Goal: Task Accomplishment & Management: Complete application form

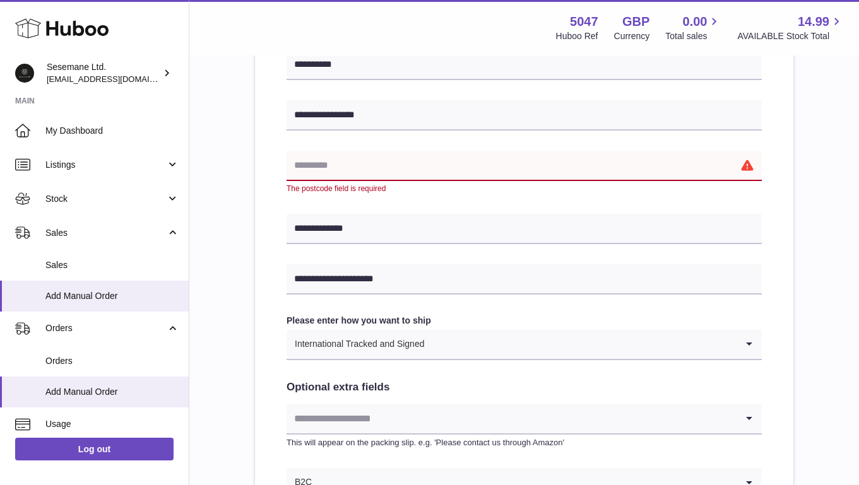
click at [345, 164] on input "text" at bounding box center [524, 166] width 475 height 30
paste input "*******"
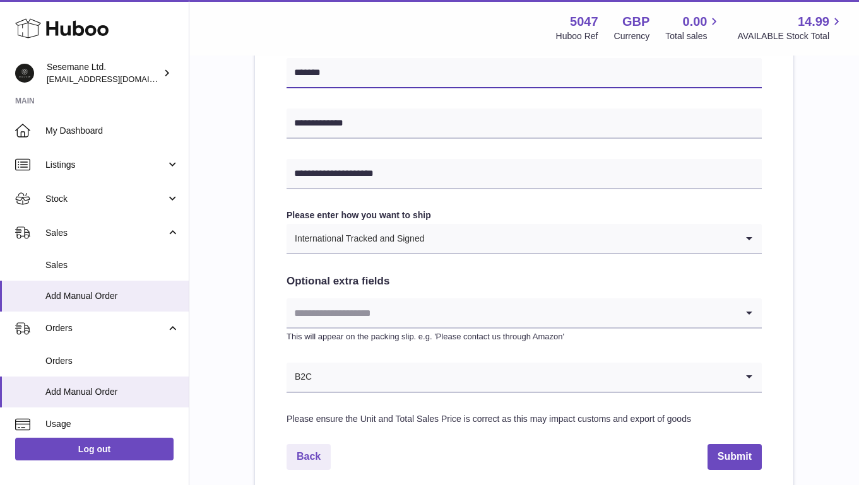
scroll to position [569, 0]
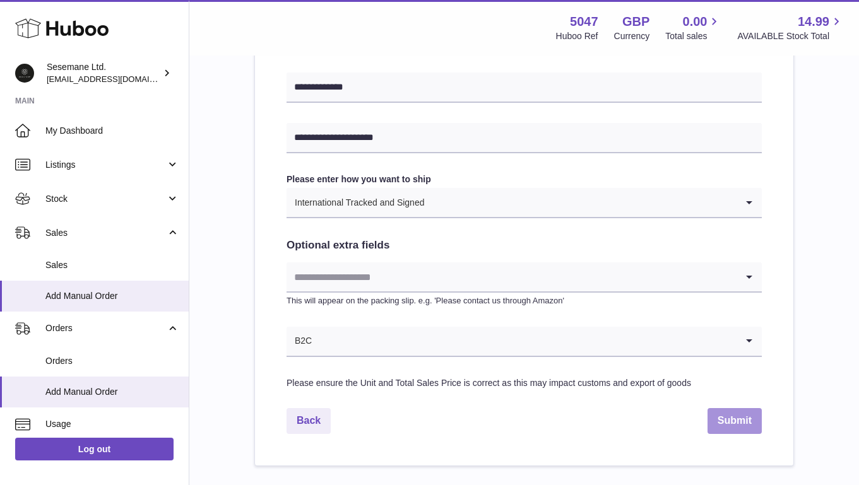
type input "*******"
click at [745, 426] on button "Submit" at bounding box center [735, 421] width 54 height 26
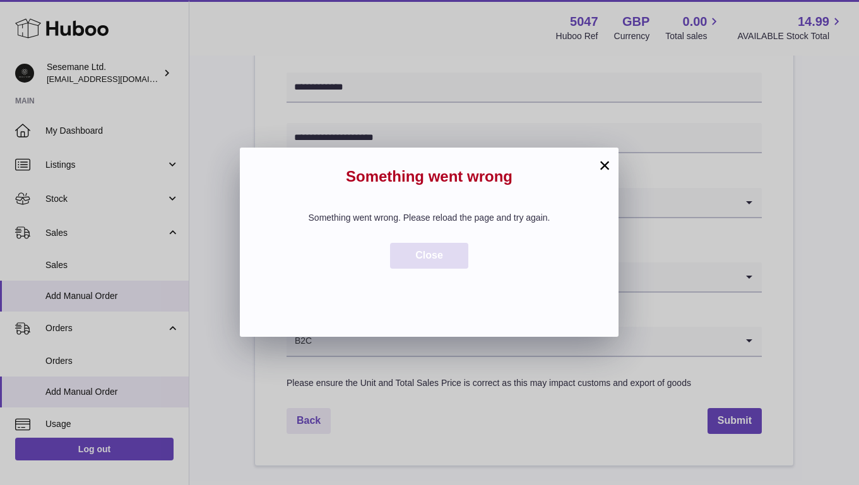
click at [453, 253] on button "Close" at bounding box center [429, 256] width 78 height 26
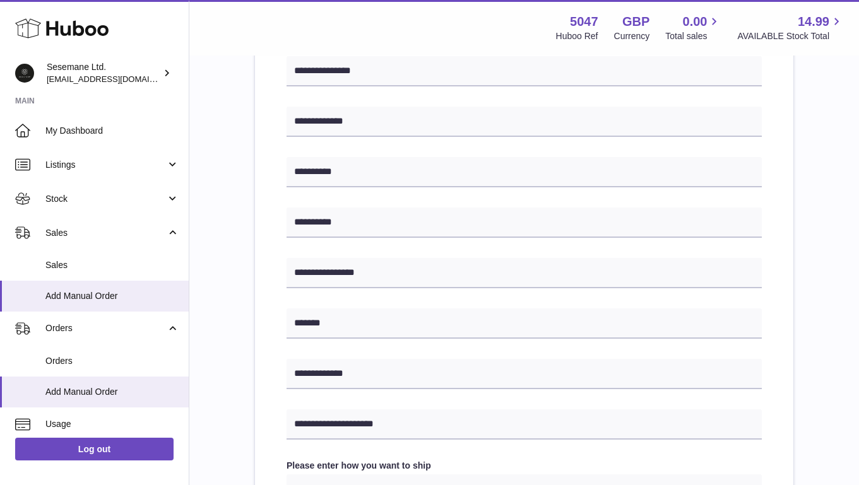
scroll to position [0, 0]
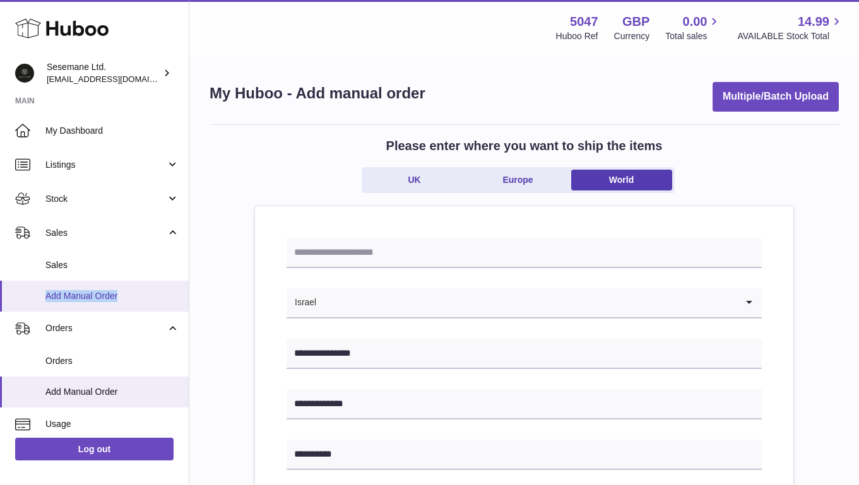
click at [67, 299] on span "Add Manual Order" at bounding box center [112, 296] width 134 height 12
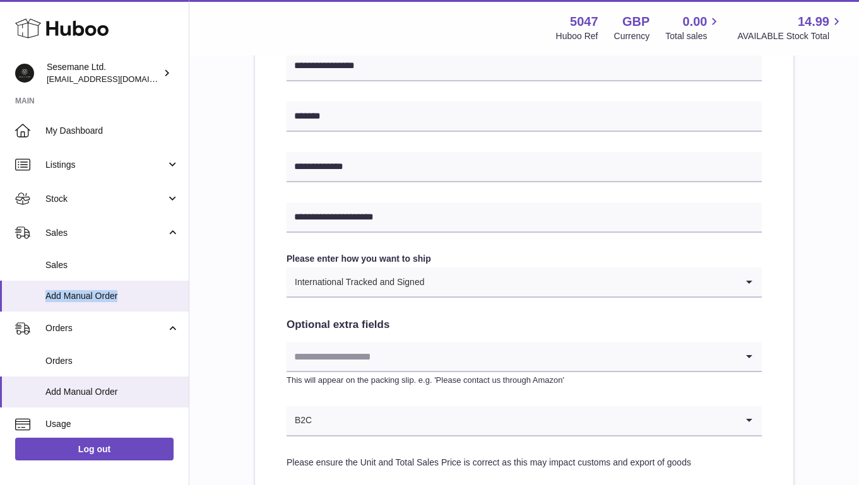
scroll to position [650, 0]
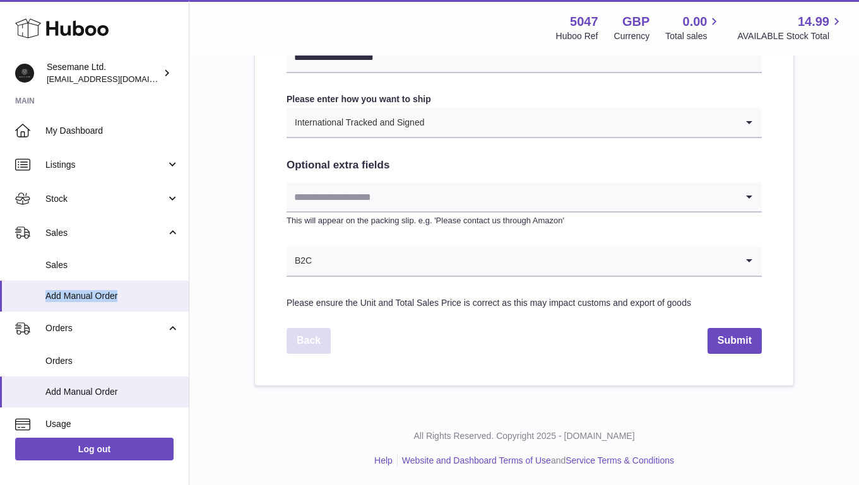
click at [299, 338] on link "Back" at bounding box center [309, 341] width 44 height 26
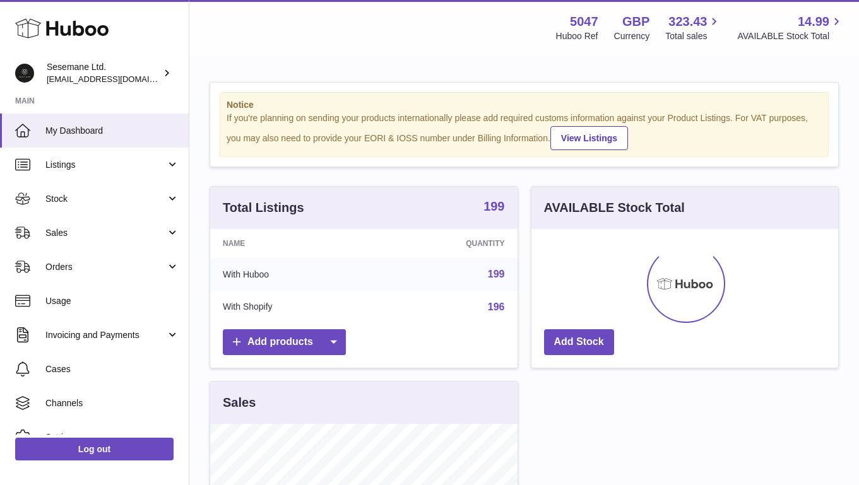
scroll to position [197, 307]
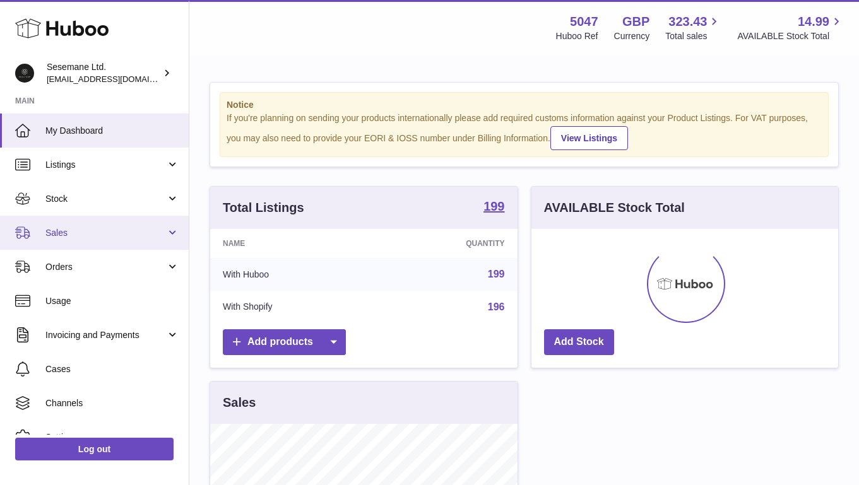
click at [82, 234] on span "Sales" at bounding box center [105, 233] width 121 height 12
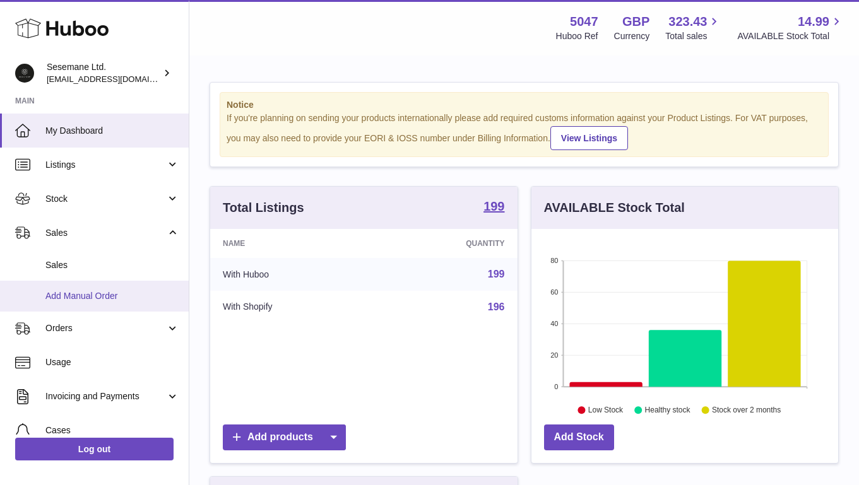
click at [83, 287] on link "Add Manual Order" at bounding box center [94, 296] width 189 height 31
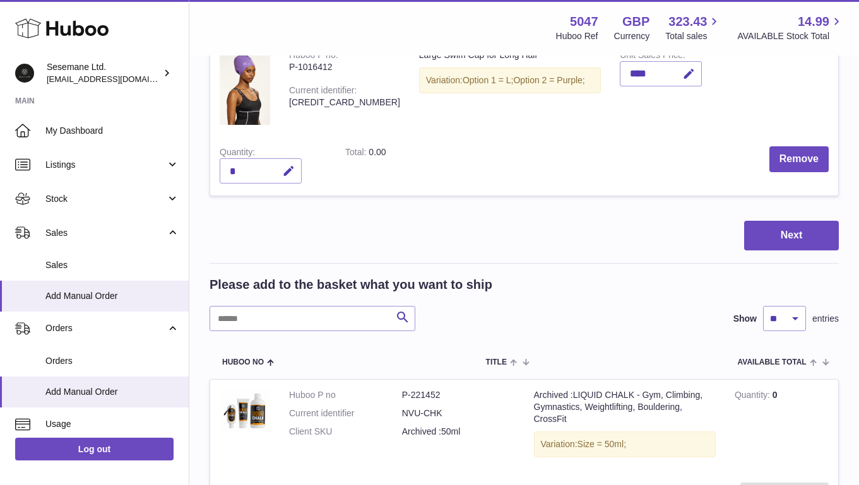
scroll to position [506, 0]
click at [809, 221] on button "Next" at bounding box center [791, 235] width 95 height 30
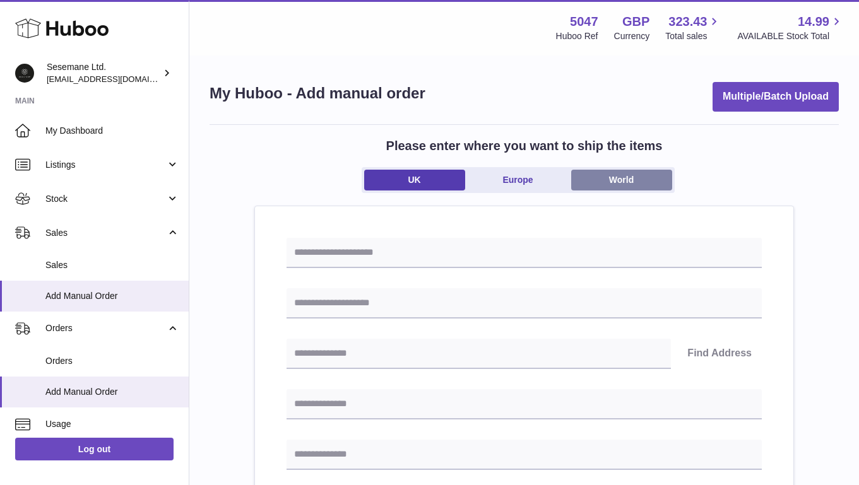
click at [633, 184] on link "World" at bounding box center [621, 180] width 101 height 21
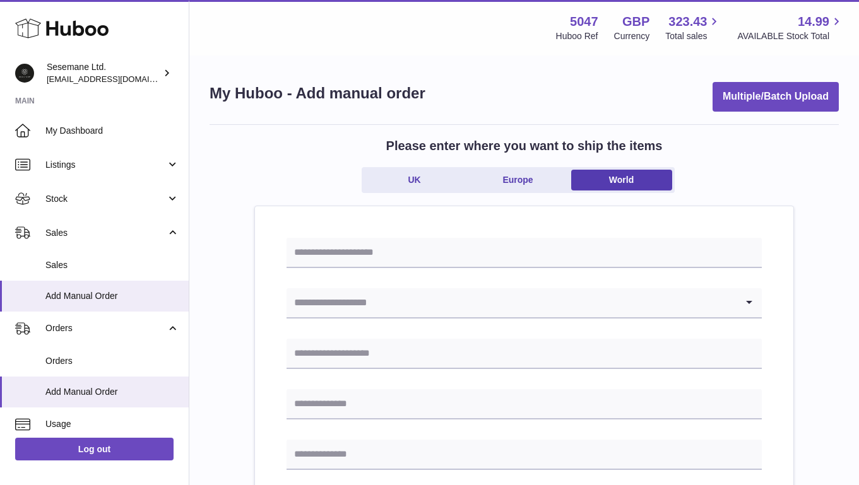
click at [383, 299] on input "Search for option" at bounding box center [512, 302] width 450 height 29
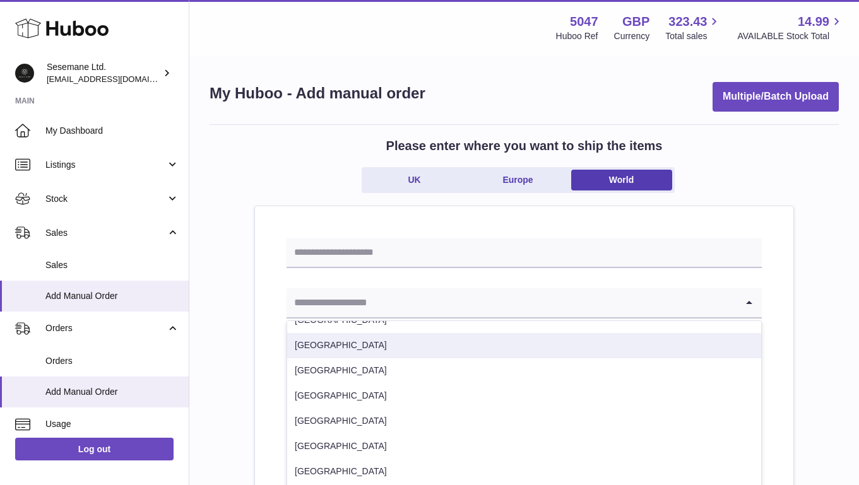
scroll to position [2243, 0]
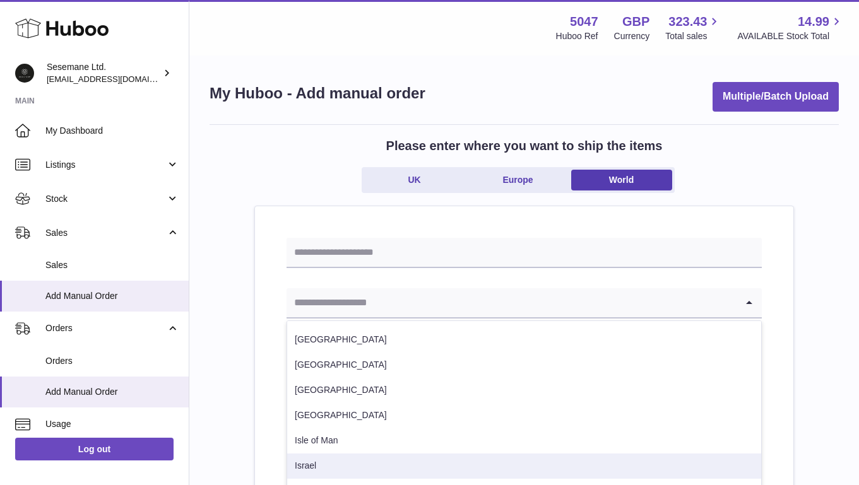
click at [323, 463] on li "Israel" at bounding box center [524, 466] width 474 height 25
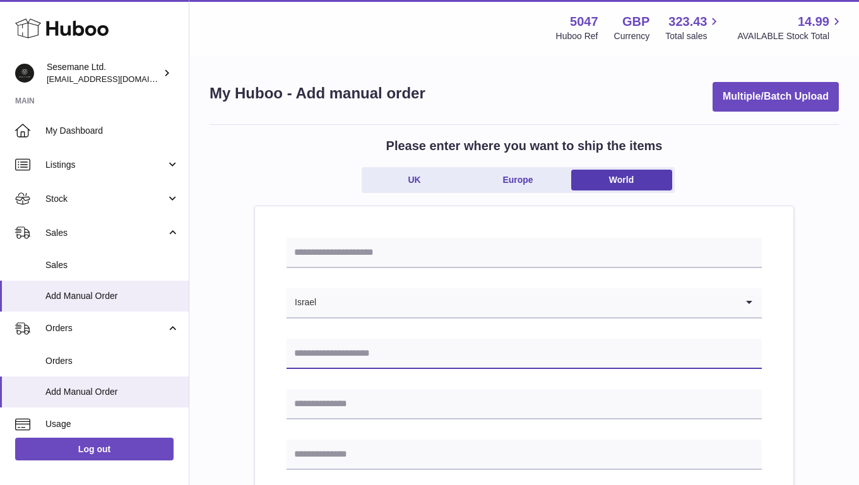
click at [337, 346] on input "text" at bounding box center [524, 354] width 475 height 30
paste input "**********"
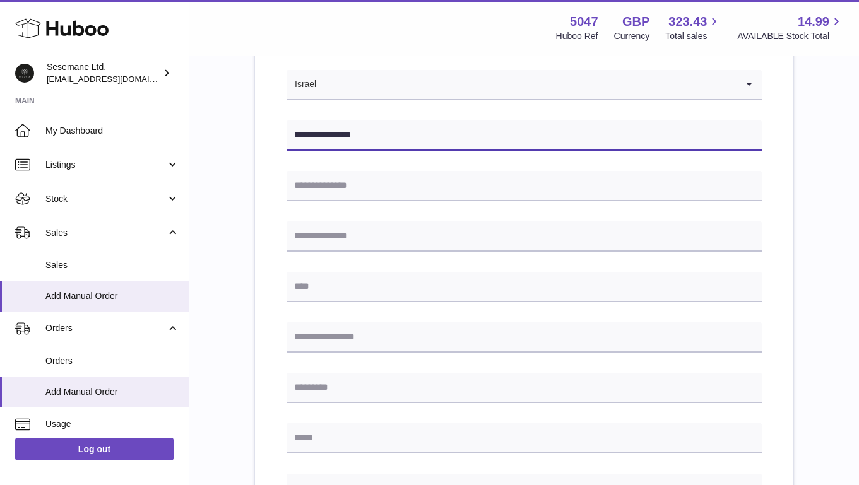
scroll to position [225, 0]
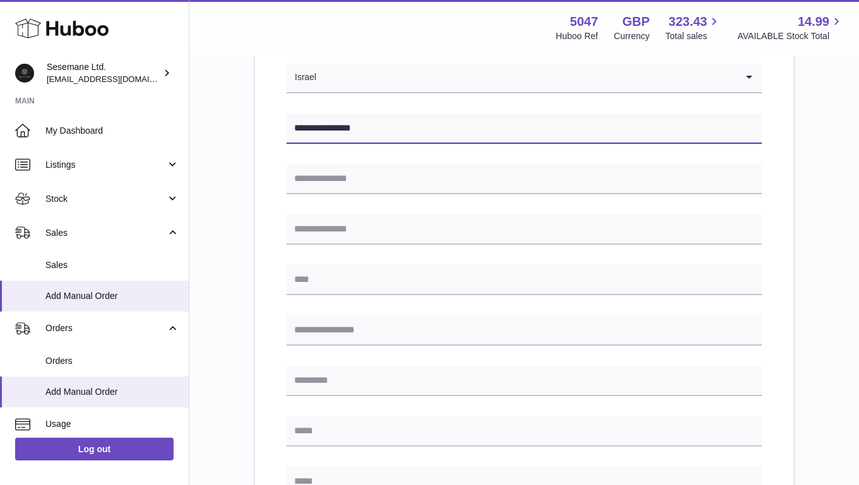
type input "**********"
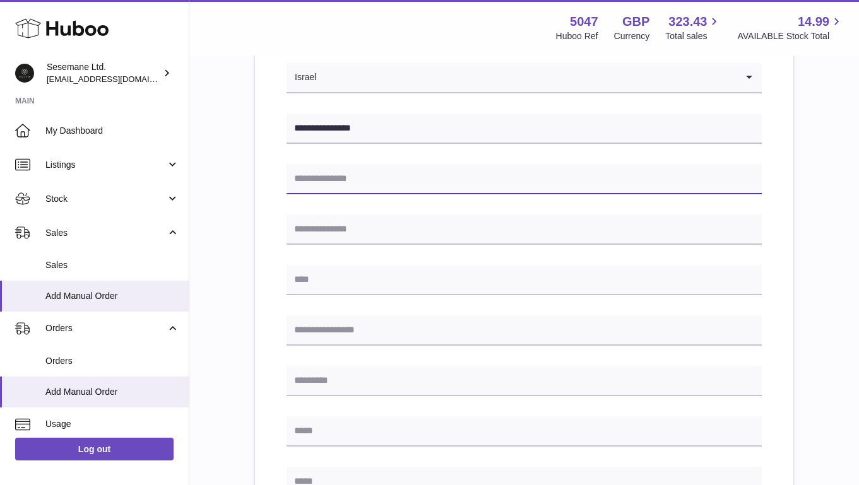
click at [364, 174] on input "text" at bounding box center [524, 179] width 475 height 30
paste input "**********"
type input "**********"
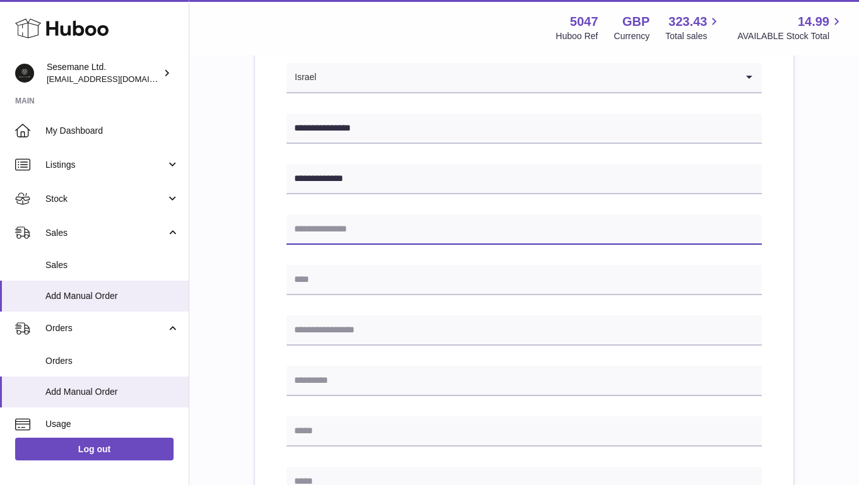
click at [346, 232] on input "text" at bounding box center [524, 230] width 475 height 30
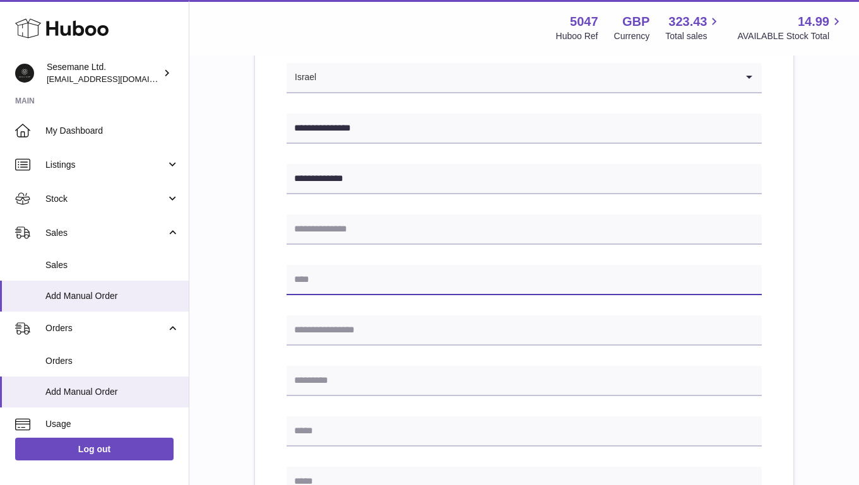
click at [318, 283] on input "text" at bounding box center [524, 280] width 475 height 30
paste input "**********"
type input "**********"
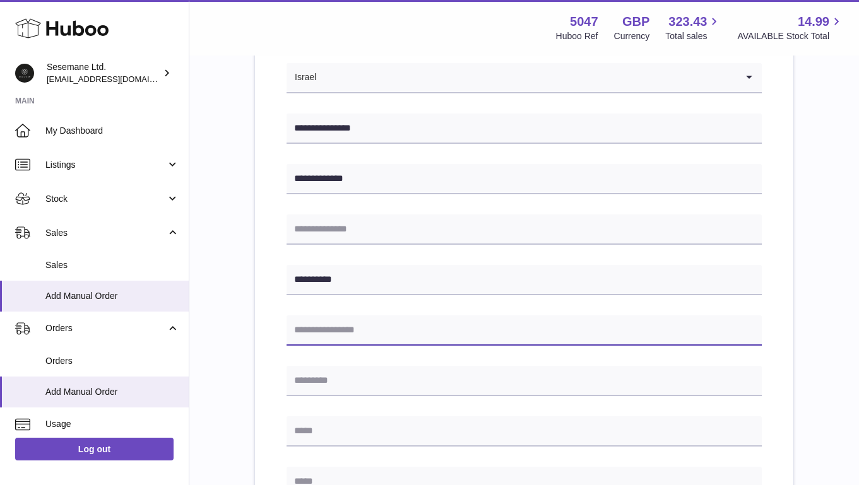
click at [338, 326] on input "text" at bounding box center [524, 331] width 475 height 30
type input "**********"
click at [347, 253] on div "**********" at bounding box center [524, 373] width 475 height 721
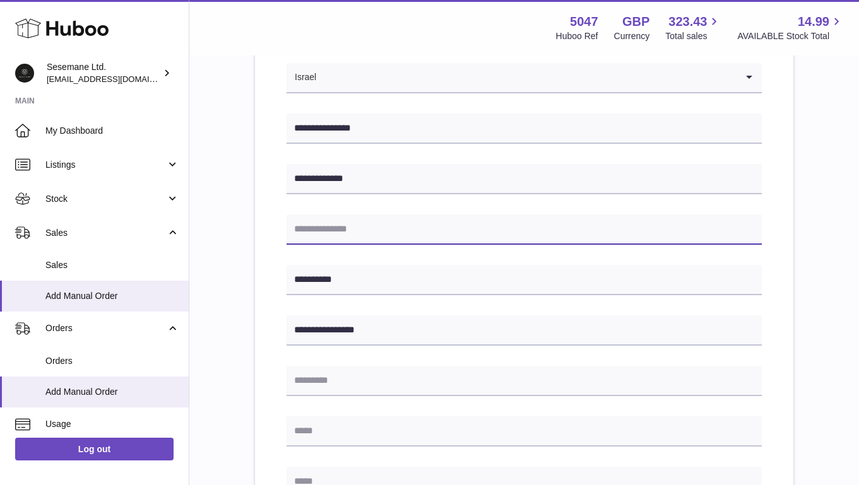
drag, startPoint x: 345, startPoint y: 233, endPoint x: 345, endPoint y: 207, distance: 25.9
click at [345, 233] on input "text" at bounding box center [524, 230] width 475 height 30
paste input "**********"
type input "**********"
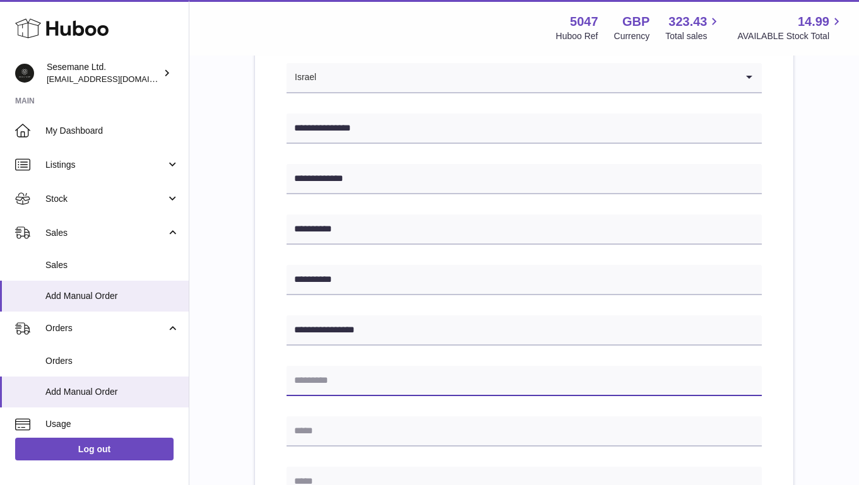
click at [326, 381] on input "text" at bounding box center [524, 381] width 475 height 30
paste input "*******"
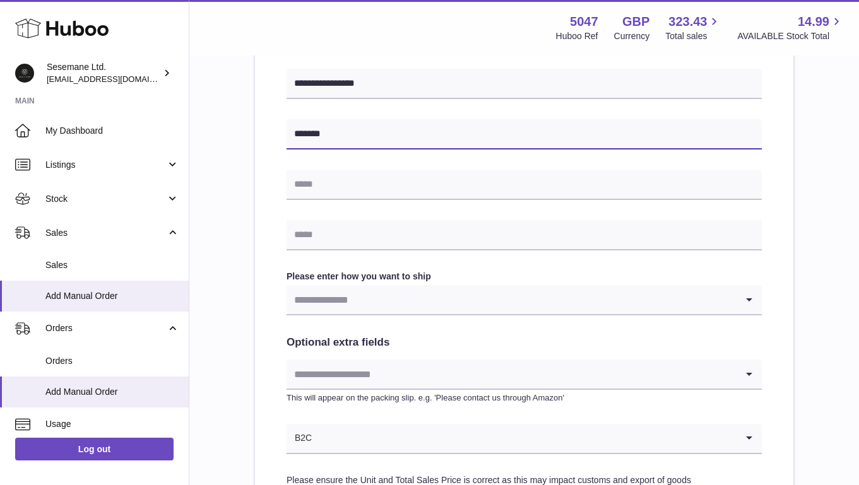
scroll to position [477, 0]
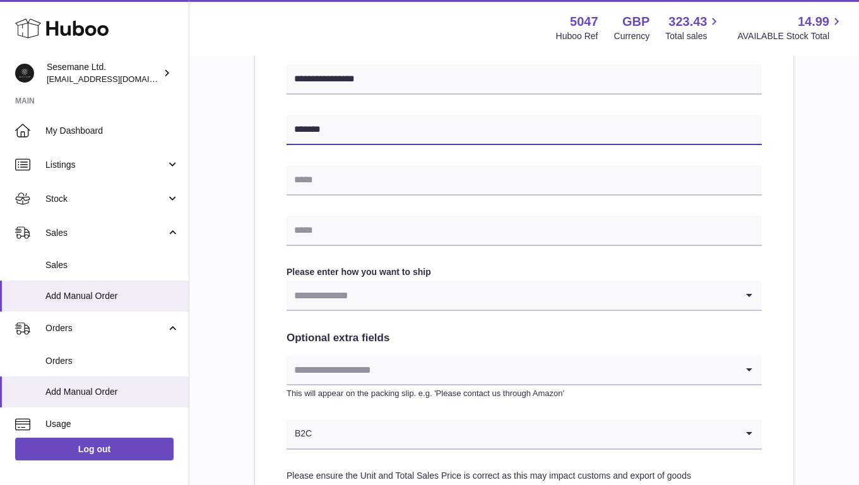
type input "*******"
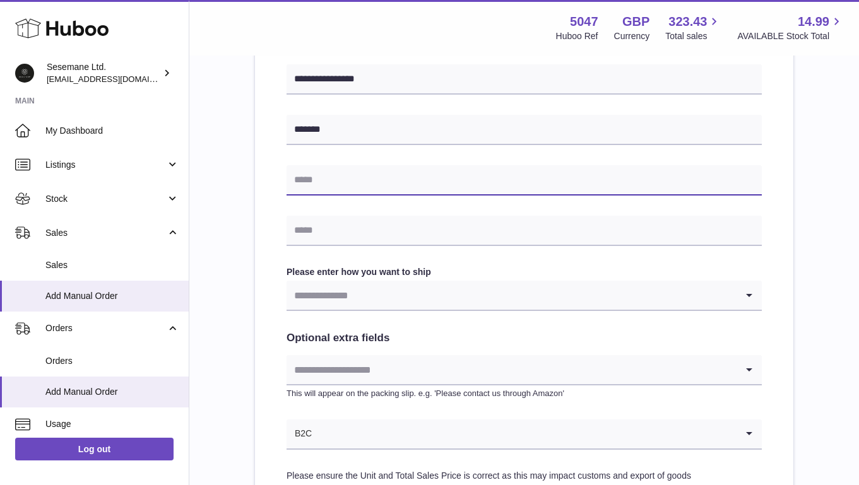
click at [353, 175] on input "text" at bounding box center [524, 180] width 475 height 30
paste input "**********"
type input "**********"
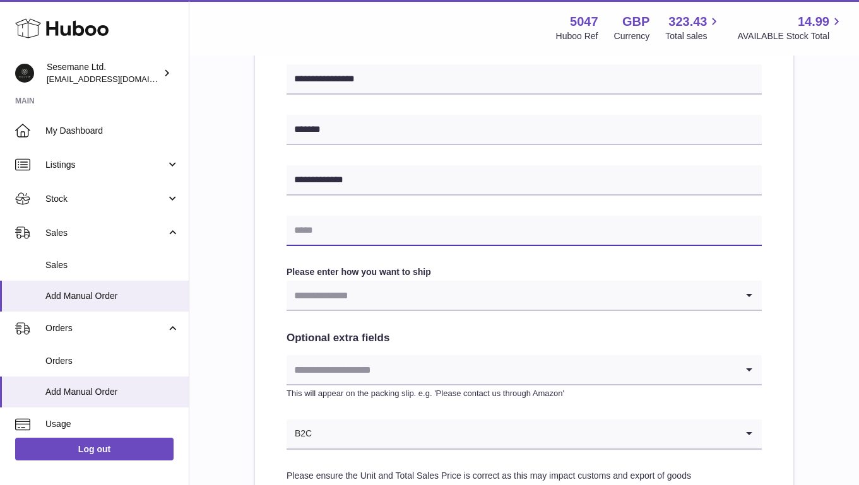
click at [348, 230] on input "text" at bounding box center [524, 231] width 475 height 30
paste input "**********"
type input "**********"
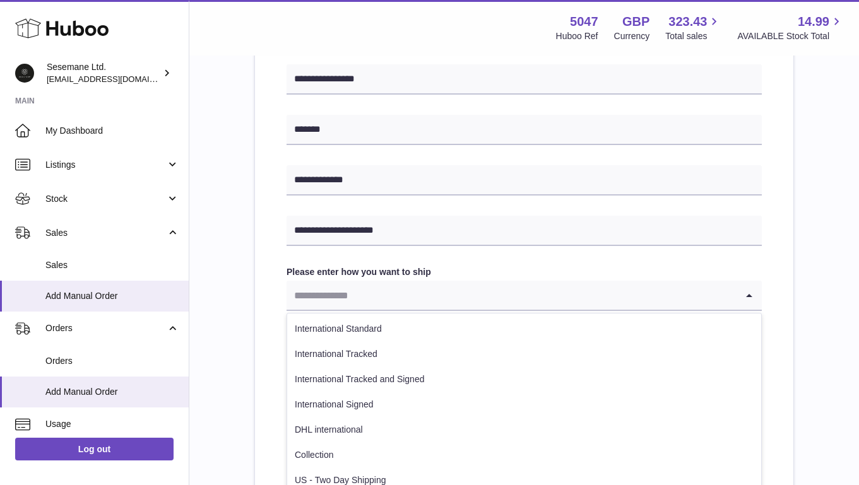
click at [398, 296] on input "Search for option" at bounding box center [512, 295] width 450 height 29
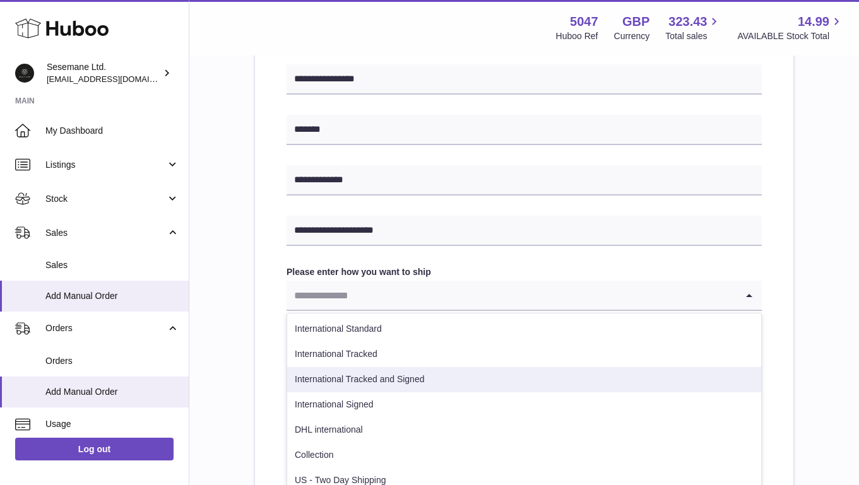
click at [388, 380] on li "International Tracked and Signed" at bounding box center [524, 379] width 474 height 25
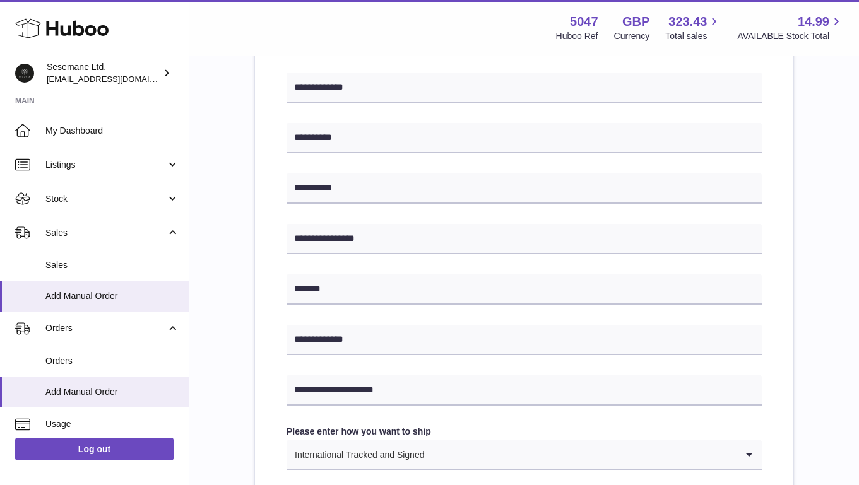
scroll to position [650, 0]
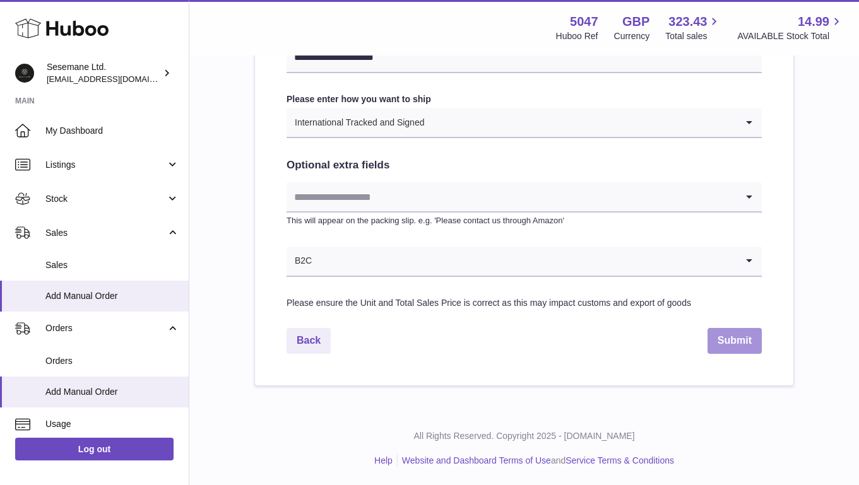
click at [727, 342] on button "Submit" at bounding box center [735, 341] width 54 height 26
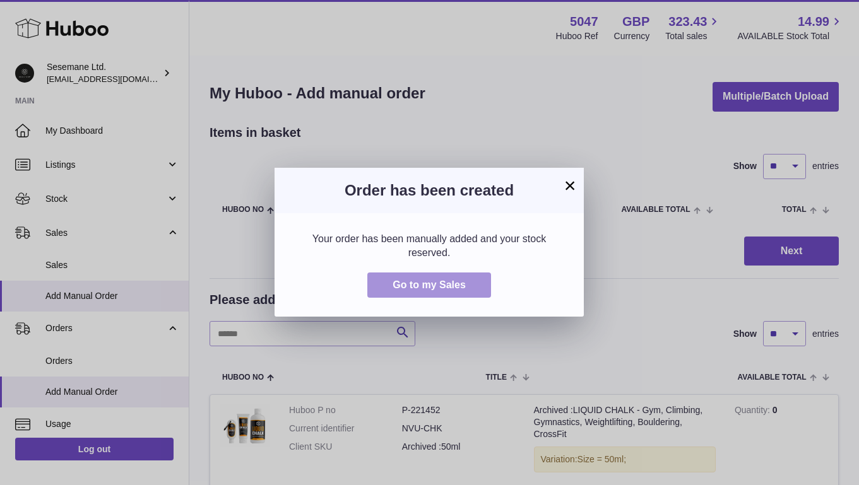
click at [473, 285] on button "Go to my Sales" at bounding box center [429, 286] width 124 height 26
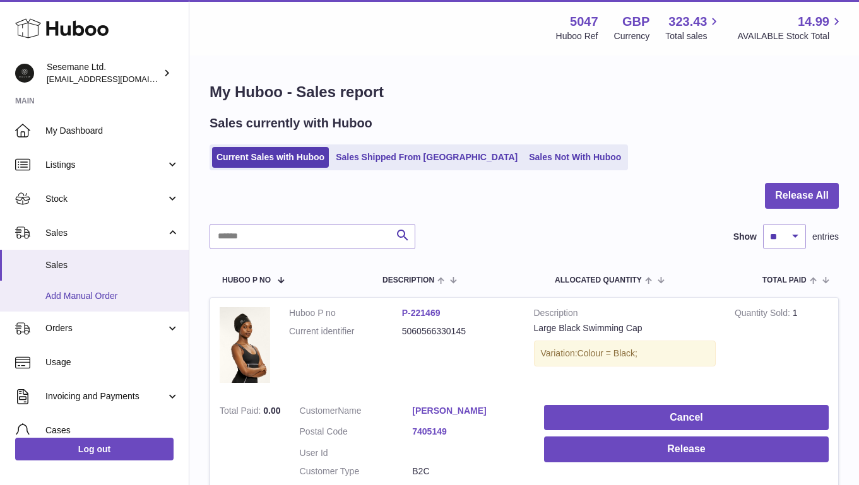
click at [90, 297] on span "Add Manual Order" at bounding box center [112, 296] width 134 height 12
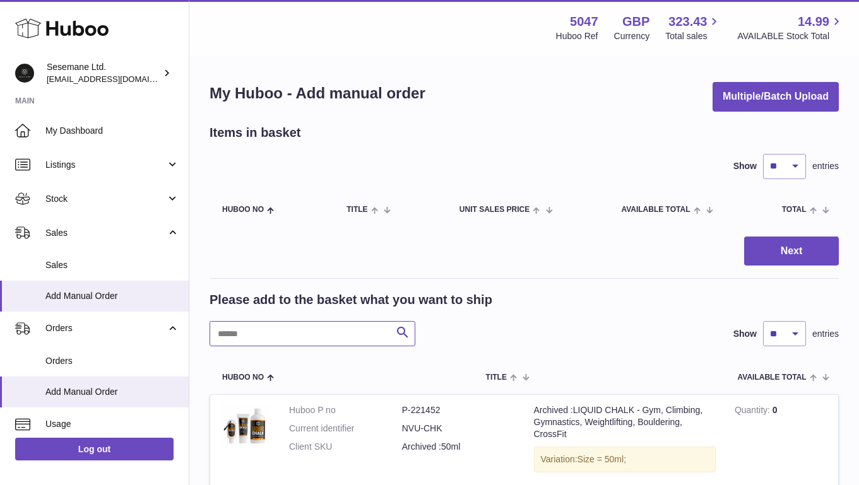
click at [279, 345] on input "text" at bounding box center [313, 333] width 206 height 25
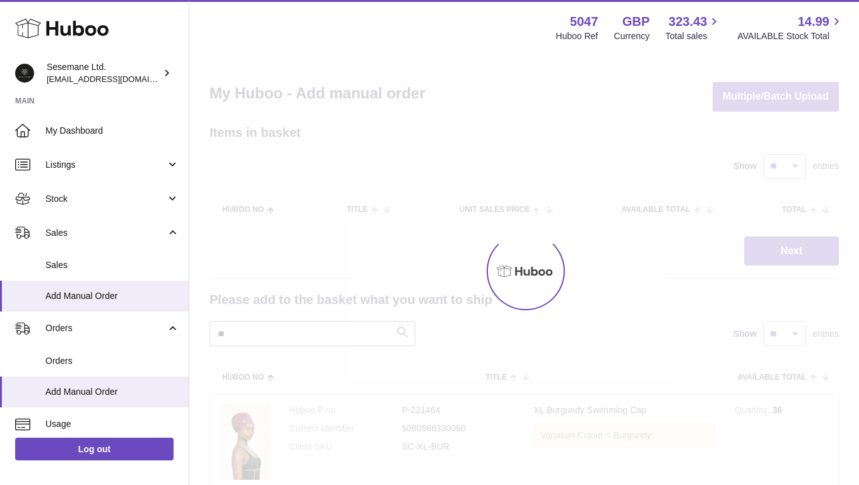
type input "*"
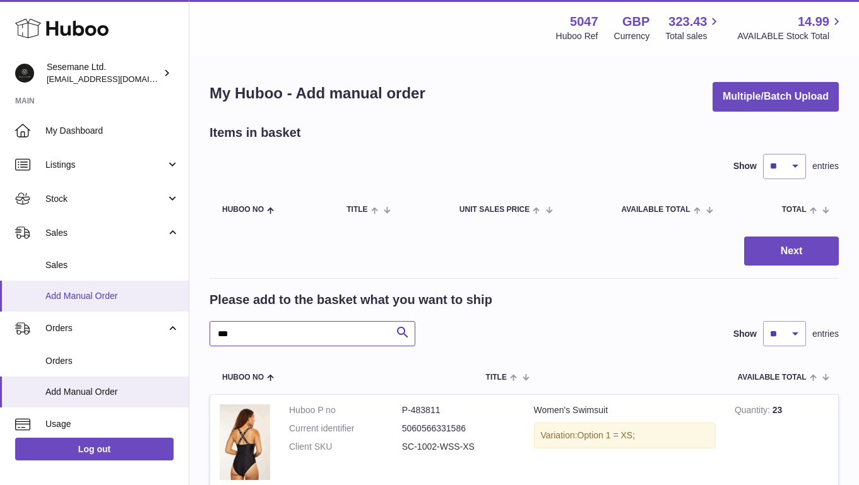
drag, startPoint x: 256, startPoint y: 333, endPoint x: 149, endPoint y: 308, distance: 109.6
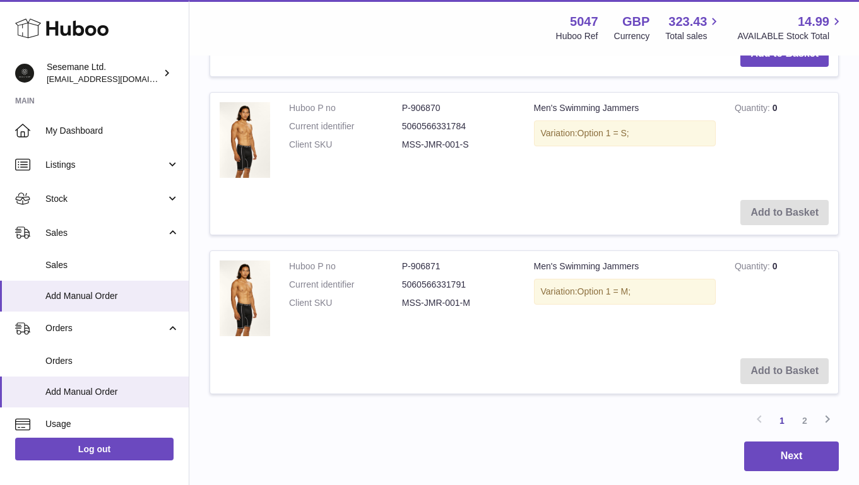
scroll to position [1603, 0]
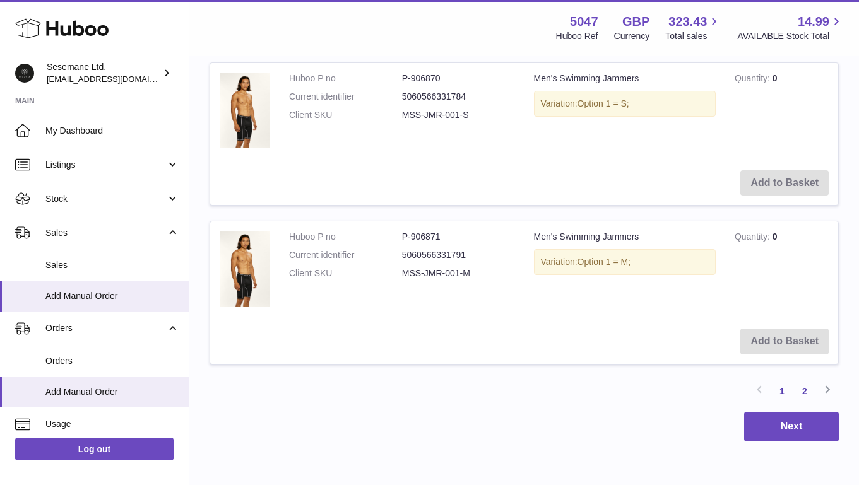
click at [805, 391] on link "2" at bounding box center [804, 391] width 23 height 23
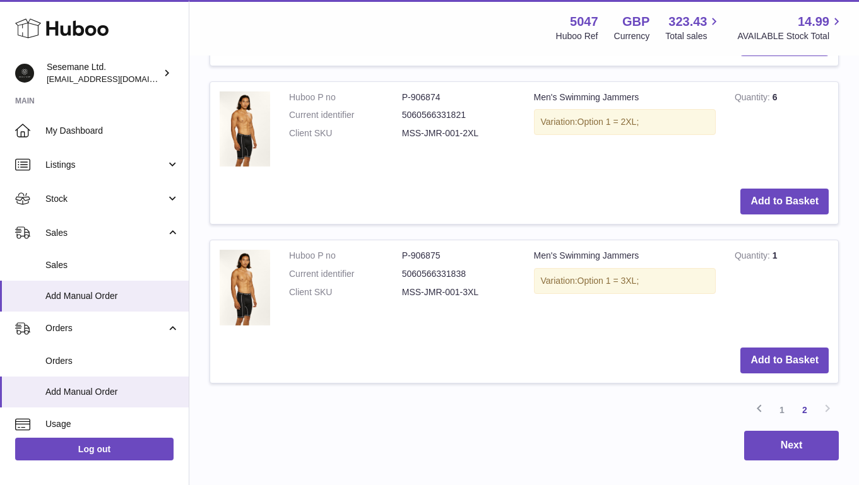
scroll to position [638, 0]
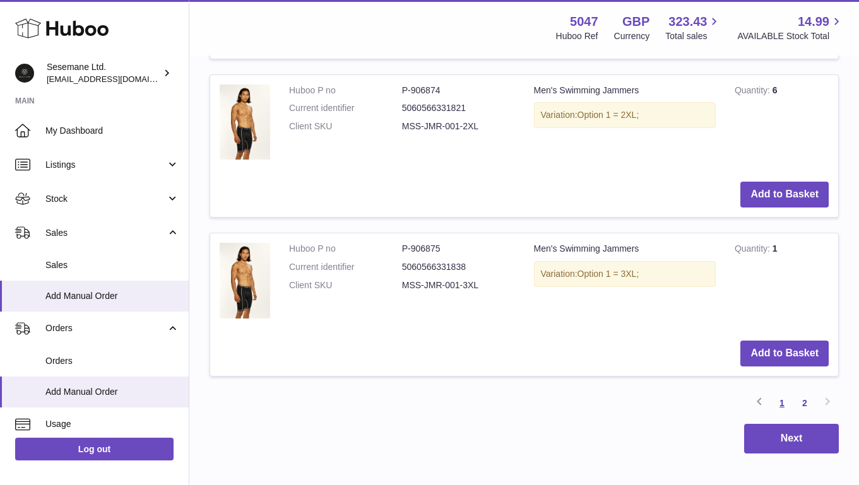
click at [781, 405] on link "1" at bounding box center [782, 403] width 23 height 23
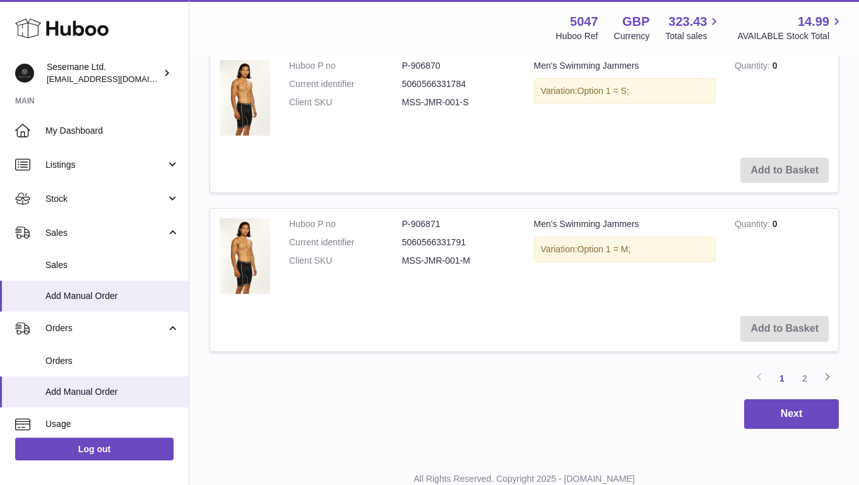
scroll to position [1617, 0]
click at [804, 377] on link "2" at bounding box center [804, 378] width 23 height 23
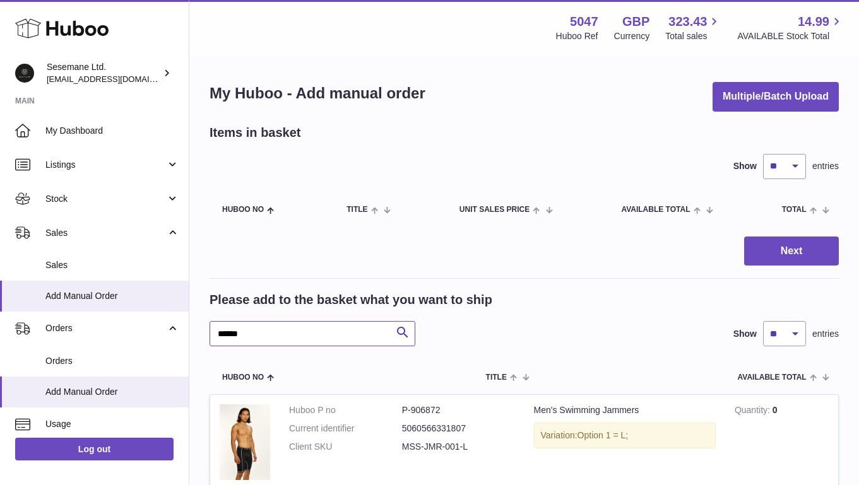
click at [287, 334] on input "******" at bounding box center [313, 333] width 206 height 25
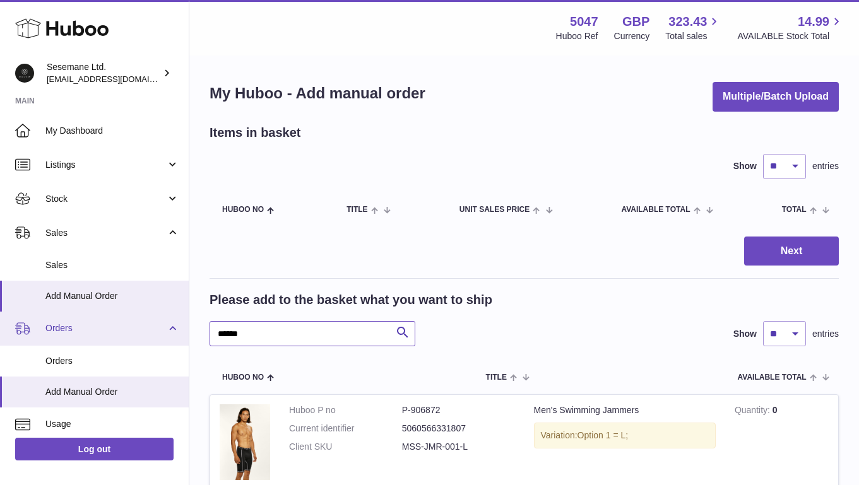
drag, startPoint x: 269, startPoint y: 337, endPoint x: 179, endPoint y: 321, distance: 91.1
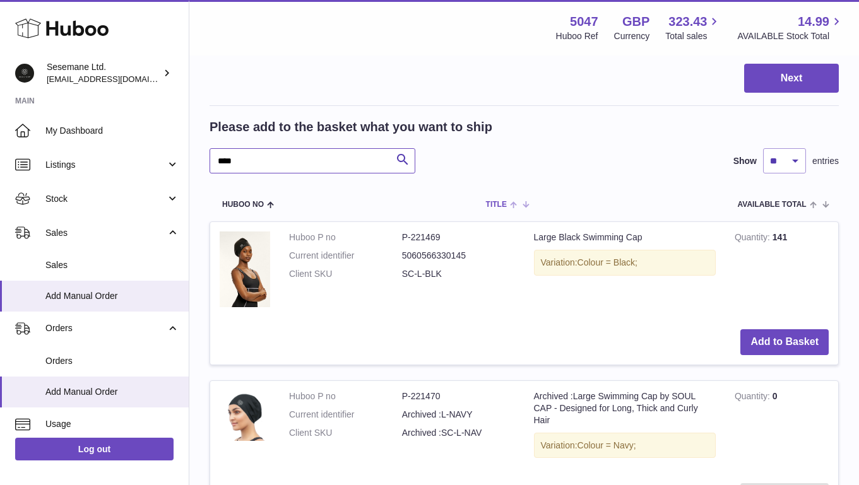
scroll to position [177, 0]
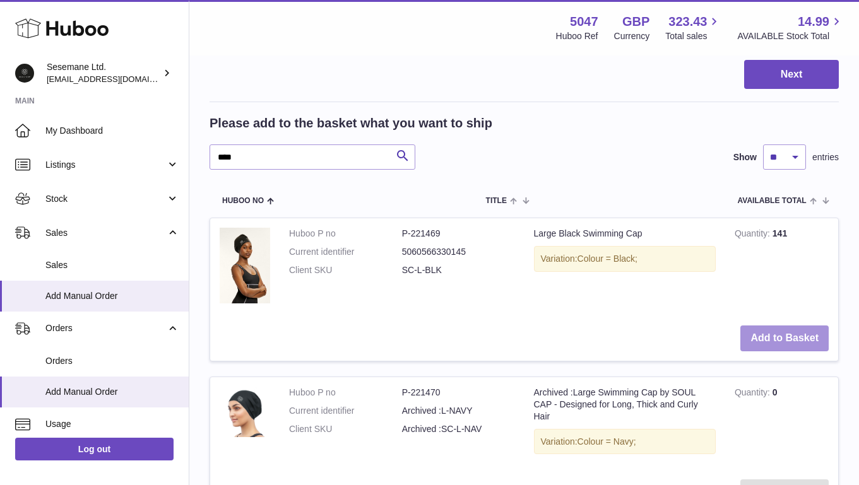
click at [817, 337] on button "Add to Basket" at bounding box center [784, 339] width 88 height 26
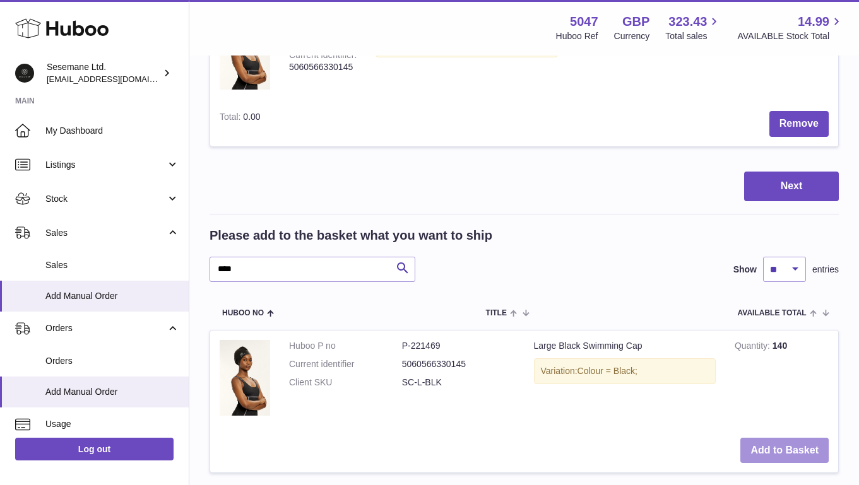
scroll to position [229, 0]
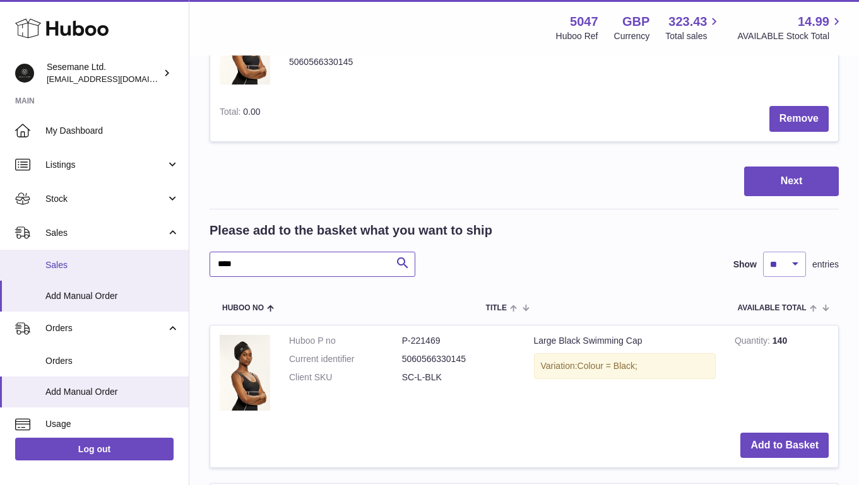
drag, startPoint x: 238, startPoint y: 263, endPoint x: 146, endPoint y: 252, distance: 92.8
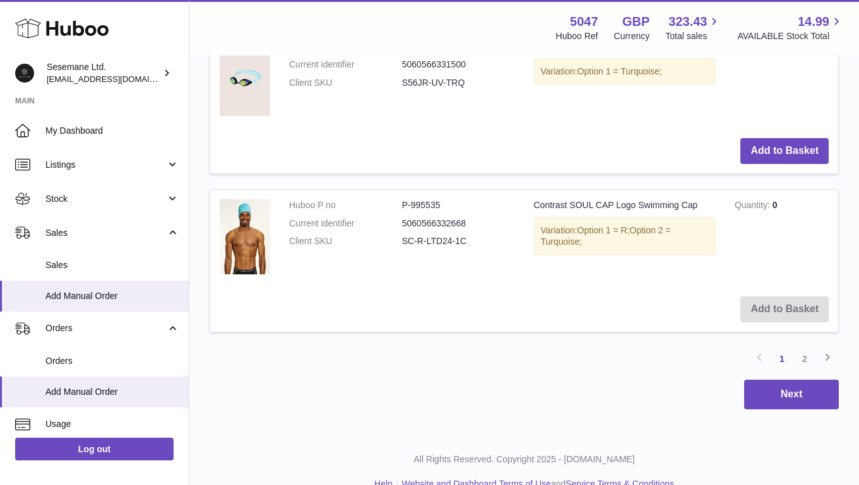
scroll to position [1815, 0]
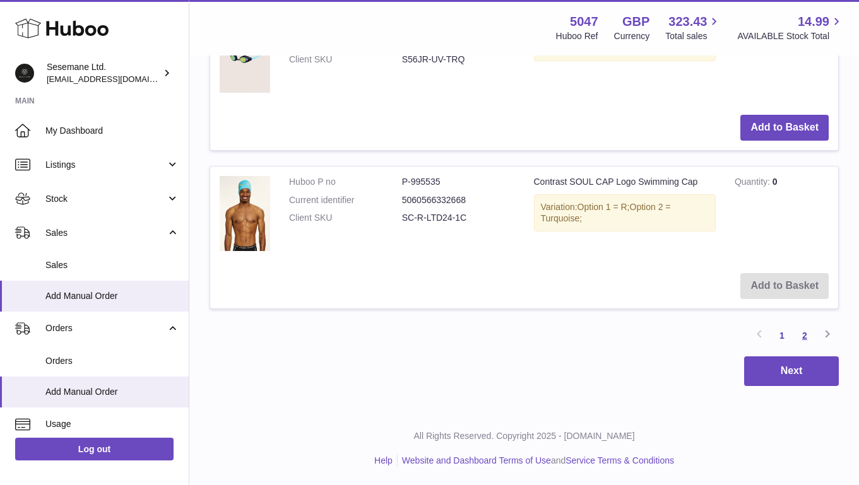
click at [804, 331] on link "2" at bounding box center [804, 335] width 23 height 23
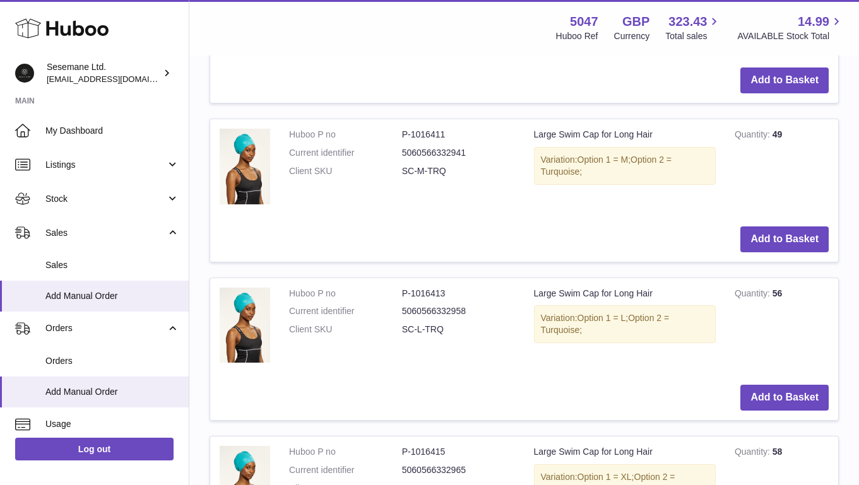
scroll to position [1071, 0]
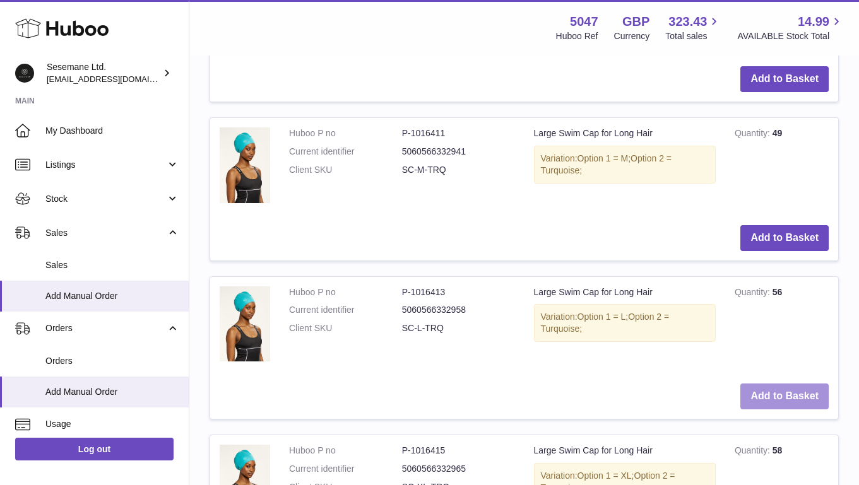
click at [800, 399] on button "Add to Basket" at bounding box center [784, 397] width 88 height 26
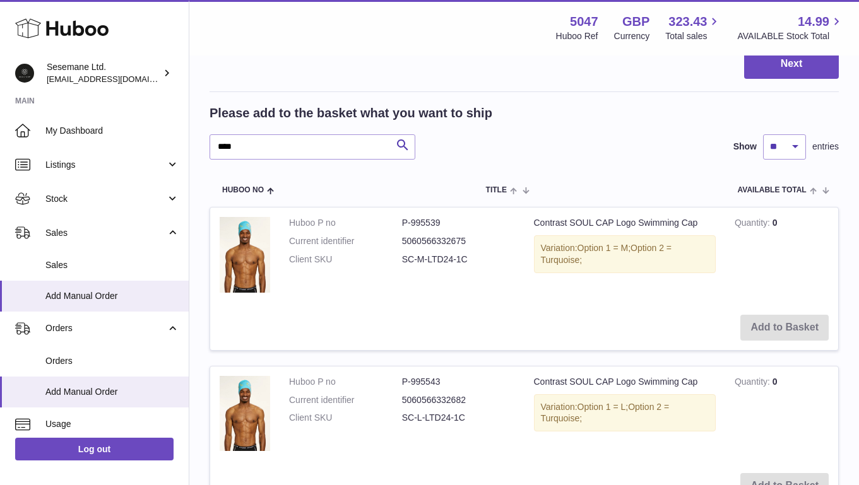
scroll to position [495, 0]
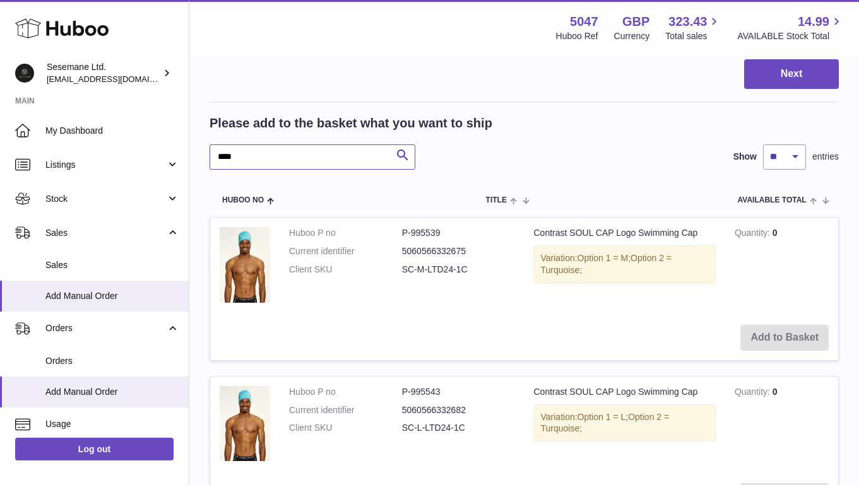
drag, startPoint x: 347, startPoint y: 169, endPoint x: 206, endPoint y: 155, distance: 141.5
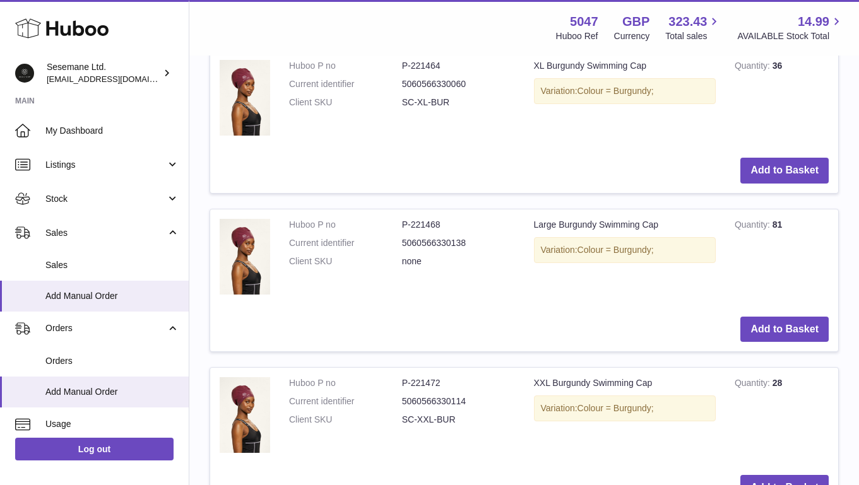
scroll to position [674, 0]
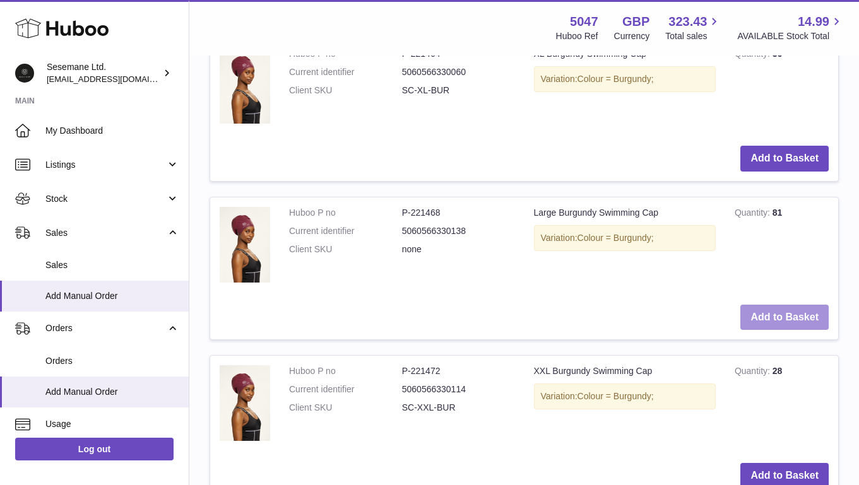
click at [803, 318] on button "Add to Basket" at bounding box center [784, 318] width 88 height 26
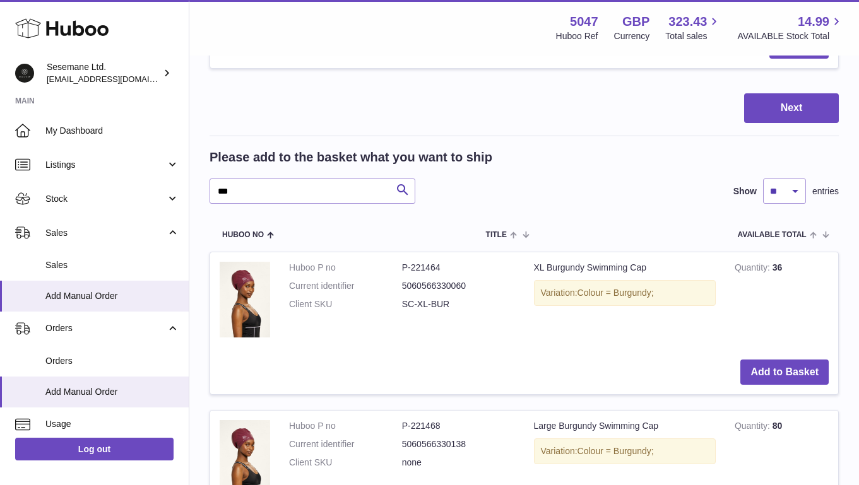
scroll to position [626, 0]
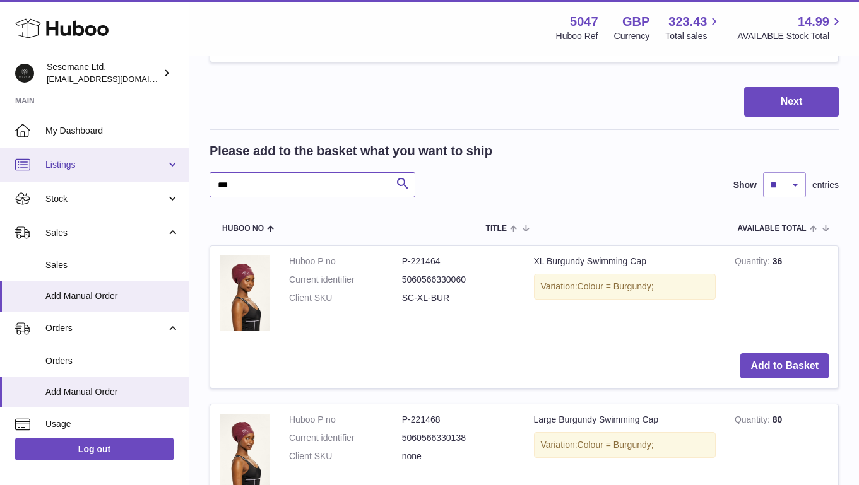
drag, startPoint x: 249, startPoint y: 187, endPoint x: 179, endPoint y: 177, distance: 71.4
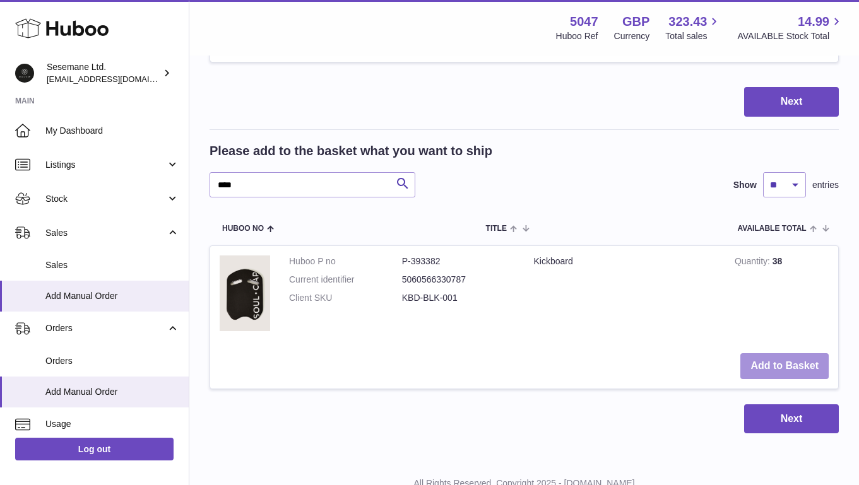
click at [818, 364] on button "Add to Basket" at bounding box center [784, 366] width 88 height 26
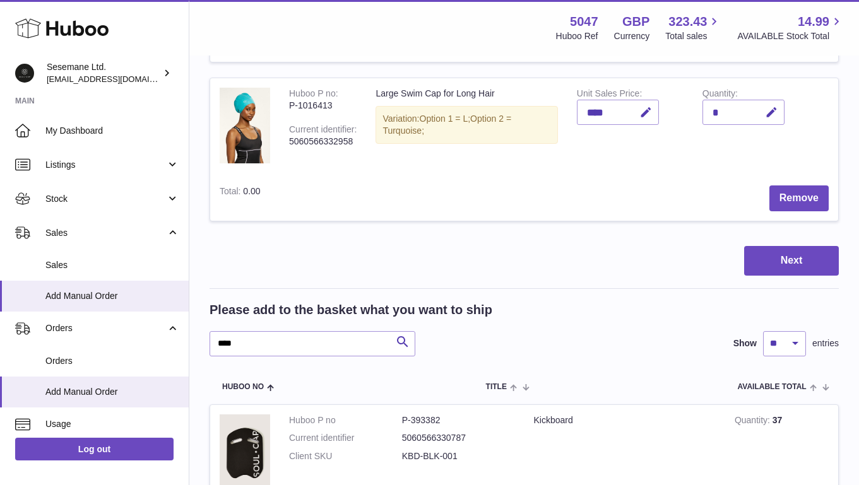
scroll to position [785, 0]
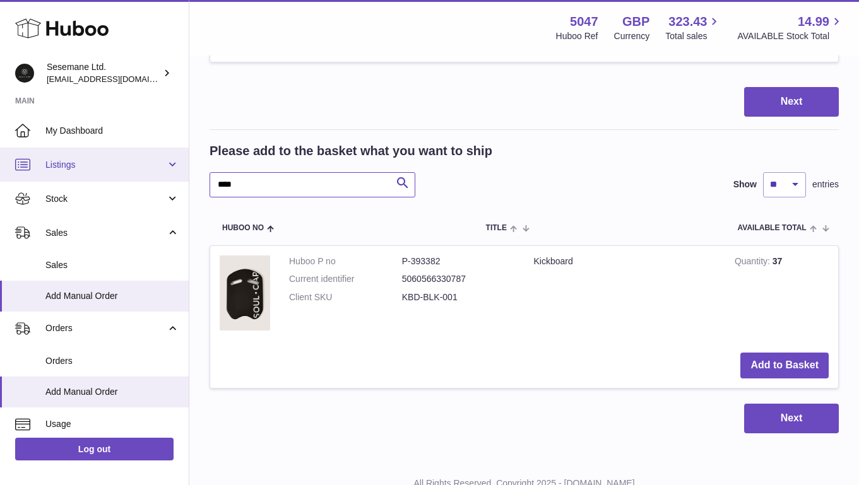
drag, startPoint x: 247, startPoint y: 187, endPoint x: 158, endPoint y: 162, distance: 92.5
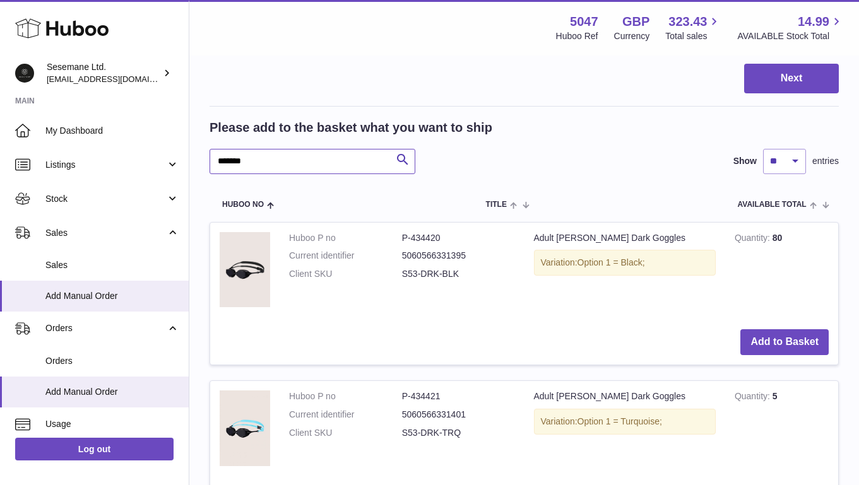
scroll to position [809, 0]
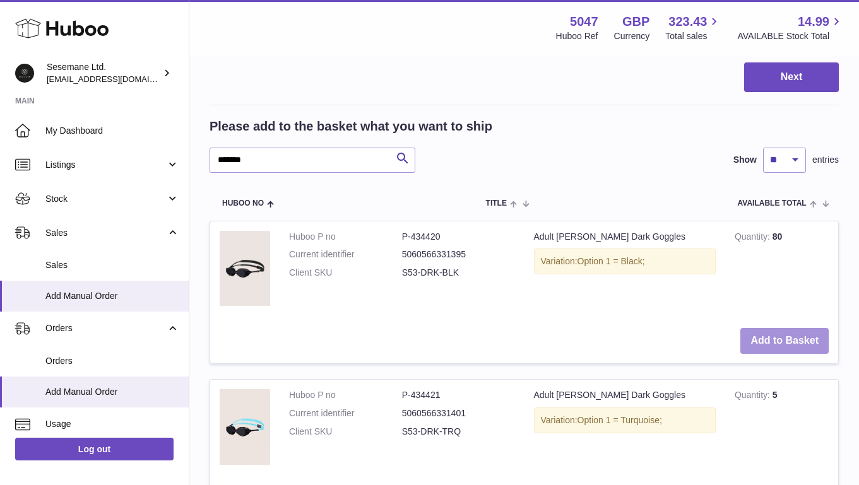
click at [802, 338] on button "Add to Basket" at bounding box center [784, 341] width 88 height 26
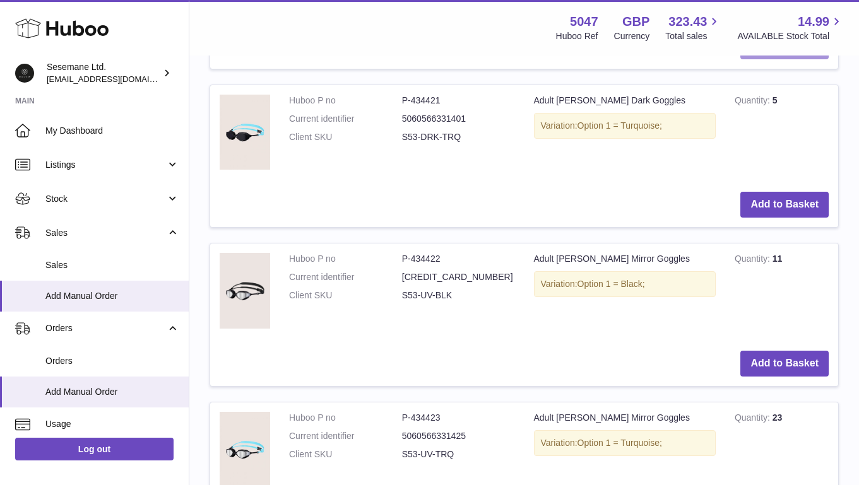
scroll to position [1266, 0]
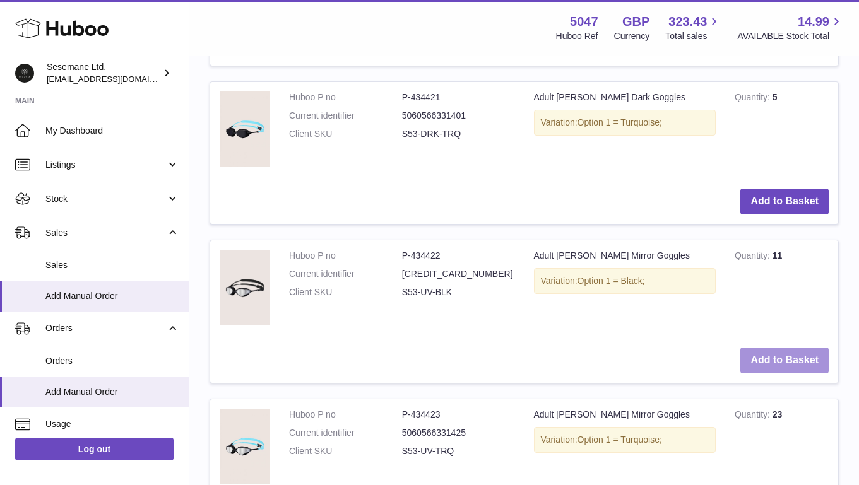
click at [793, 359] on button "Add to Basket" at bounding box center [784, 361] width 88 height 26
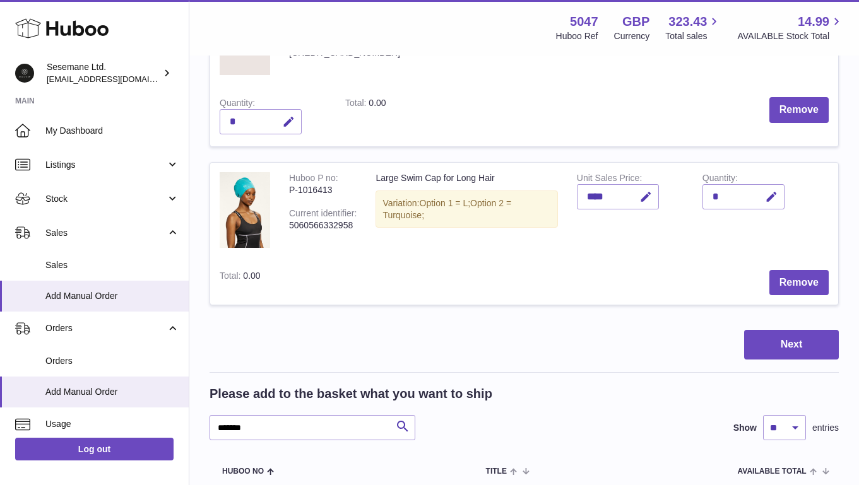
scroll to position [897, 0]
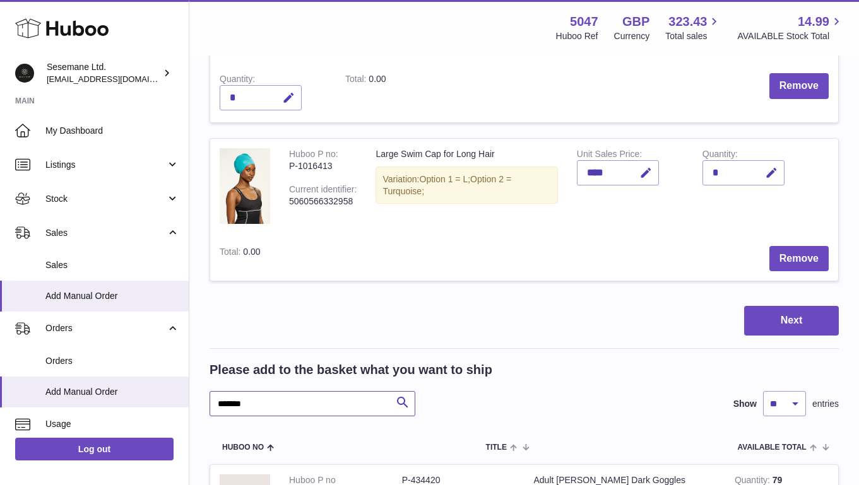
drag, startPoint x: 281, startPoint y: 379, endPoint x: 204, endPoint y: 361, distance: 79.2
click at [204, 361] on div "My Huboo - Add manual order Multiple/Batch Upload Items in basket Show ** ** **…" at bounding box center [524, 157] width 670 height 1995
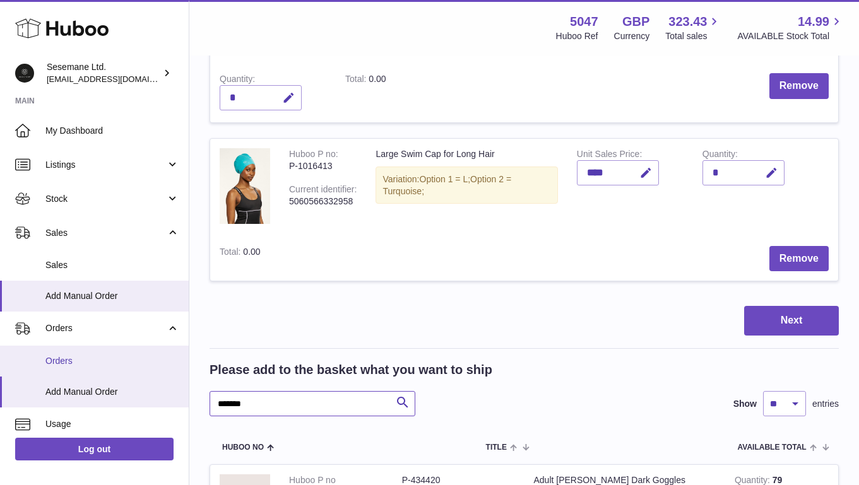
drag, startPoint x: 256, startPoint y: 393, endPoint x: 172, endPoint y: 371, distance: 86.2
click at [173, 371] on div "Huboo Sesemane Ltd. [EMAIL_ADDRESS][DOMAIN_NAME] Main My Dashboard Listings Not…" at bounding box center [429, 165] width 859 height 2125
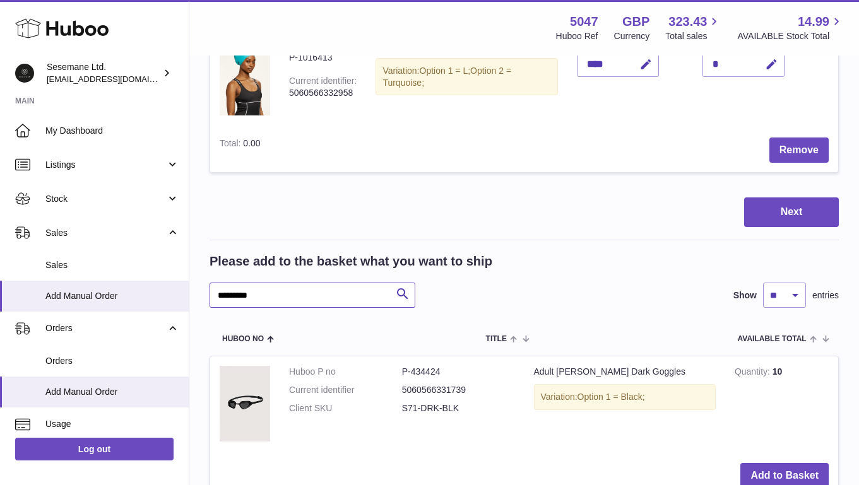
scroll to position [1023, 0]
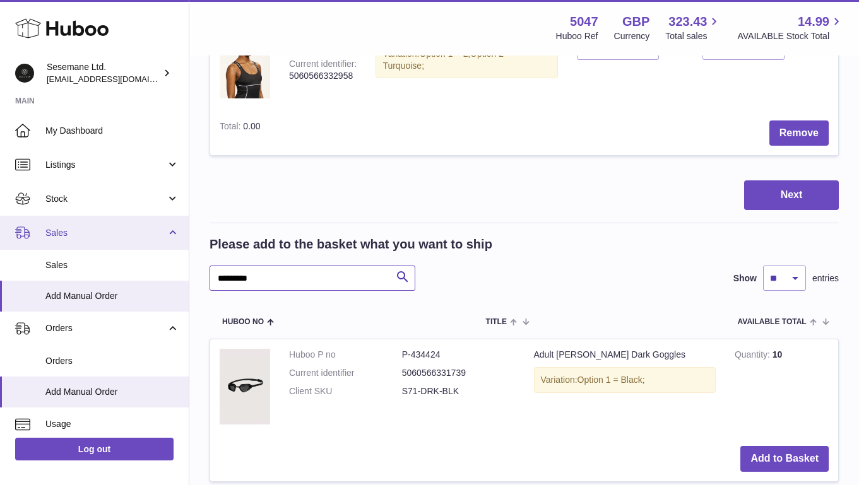
drag, startPoint x: 273, startPoint y: 263, endPoint x: 140, endPoint y: 218, distance: 140.3
click at [140, 218] on div "Huboo Sesemane Ltd. [EMAIL_ADDRESS][DOMAIN_NAME] Main My Dashboard Listings Not…" at bounding box center [429, 39] width 859 height 2125
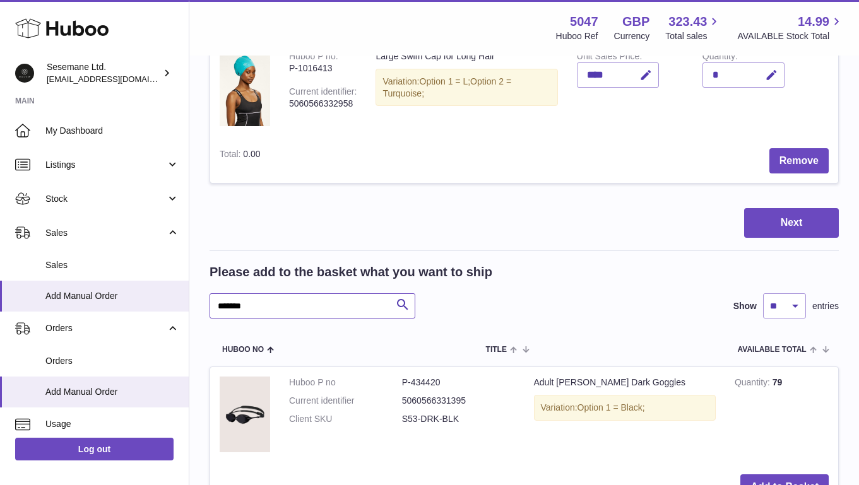
scroll to position [1008, 0]
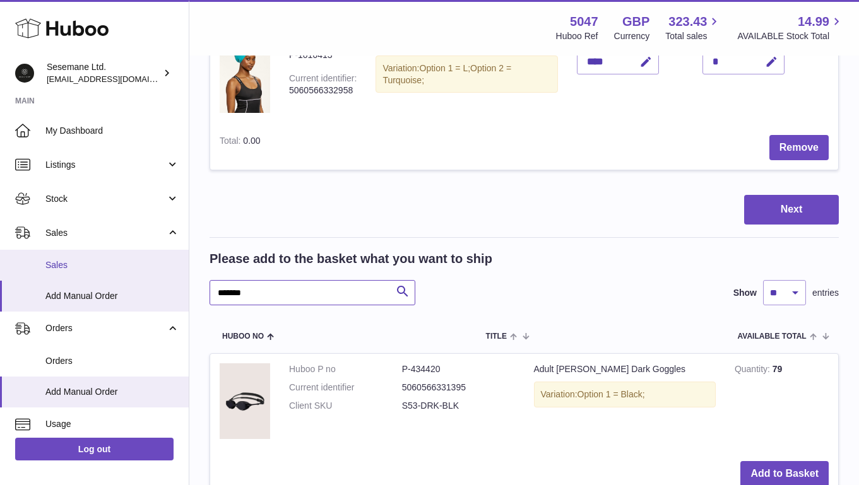
drag, startPoint x: 283, startPoint y: 280, endPoint x: 133, endPoint y: 257, distance: 151.3
click at [133, 257] on div "Huboo Sesemane Ltd. [EMAIL_ADDRESS][DOMAIN_NAME] Main My Dashboard Listings Not…" at bounding box center [429, 54] width 859 height 2125
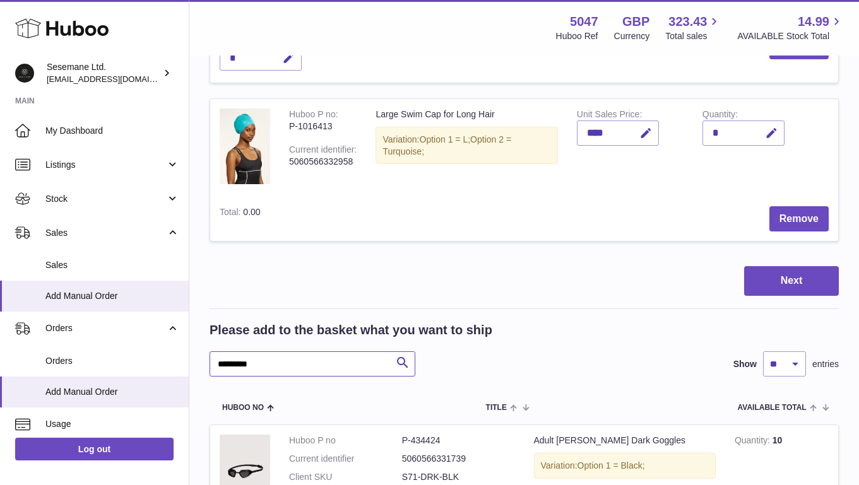
scroll to position [996, 0]
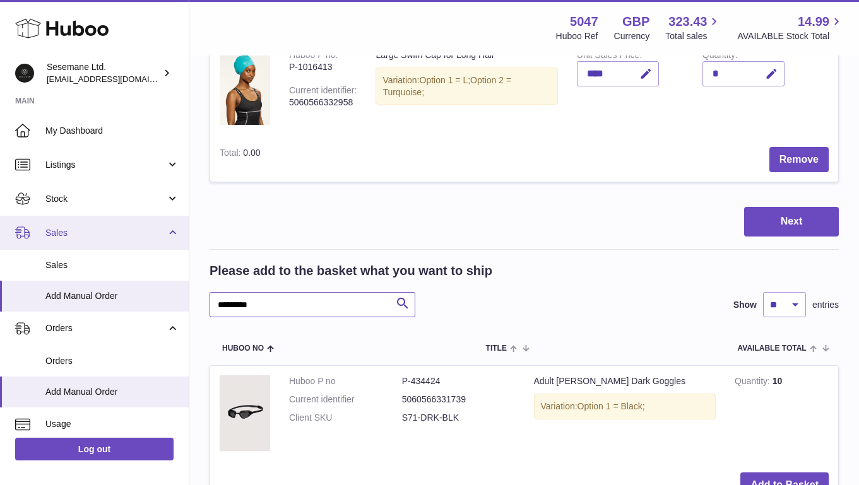
drag, startPoint x: 294, startPoint y: 292, endPoint x: 98, endPoint y: 232, distance: 204.7
click at [98, 232] on div "Huboo Sesemane Ltd. [EMAIL_ADDRESS][DOMAIN_NAME] Main My Dashboard Listings Not…" at bounding box center [429, 66] width 859 height 2125
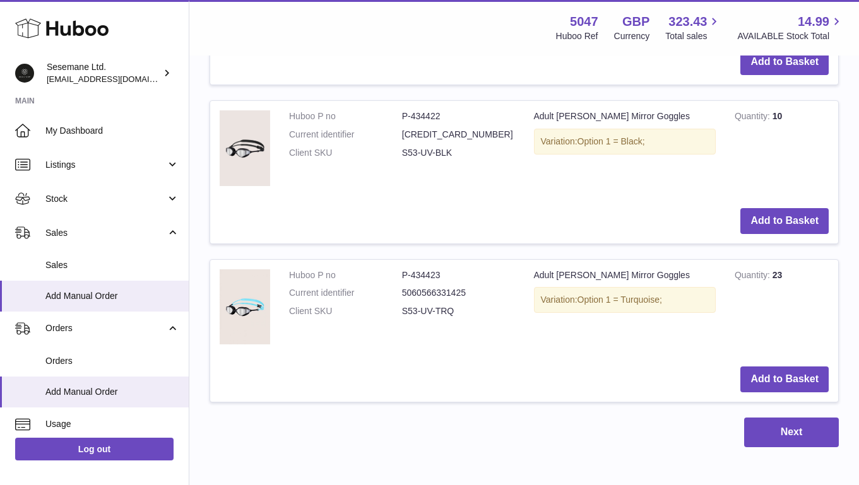
scroll to position [1583, 0]
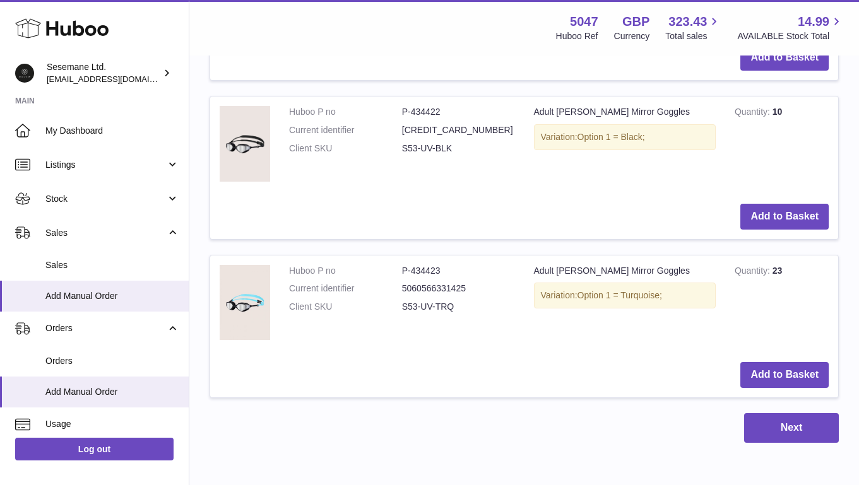
type input "*******"
click at [812, 380] on td "Add to Basket" at bounding box center [524, 375] width 628 height 45
click at [805, 364] on button "Add to Basket" at bounding box center [784, 375] width 88 height 26
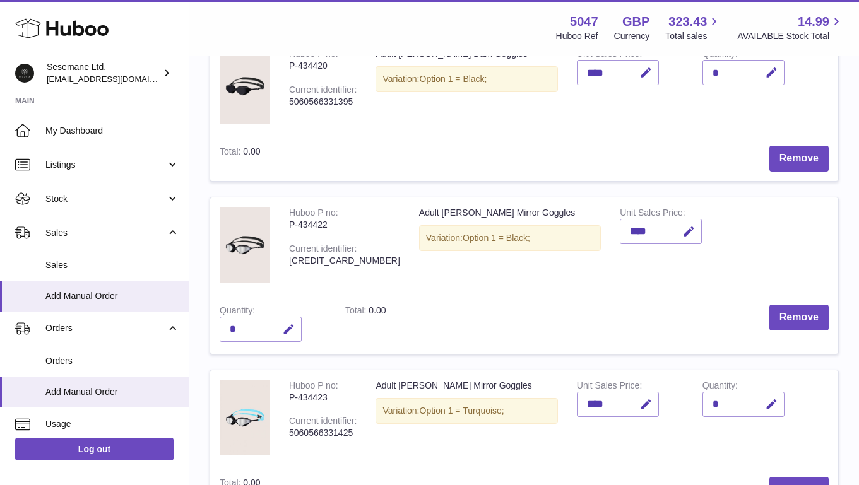
scroll to position [662, 0]
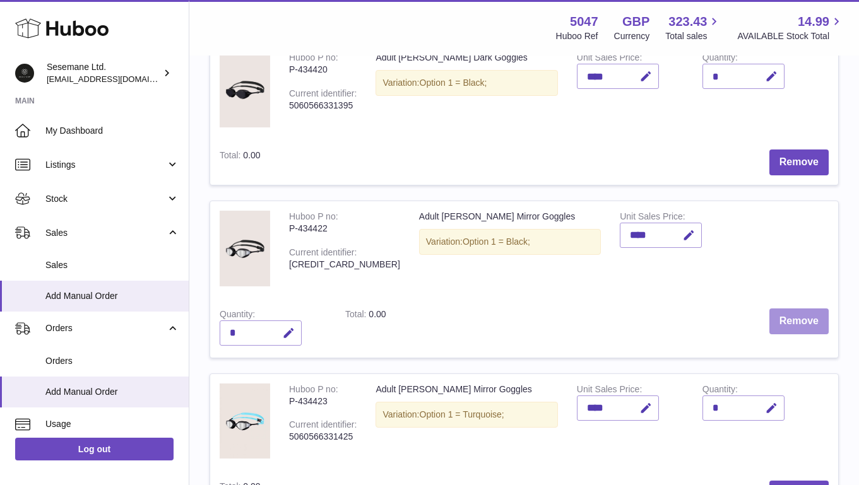
click at [808, 324] on button "Remove" at bounding box center [798, 322] width 59 height 26
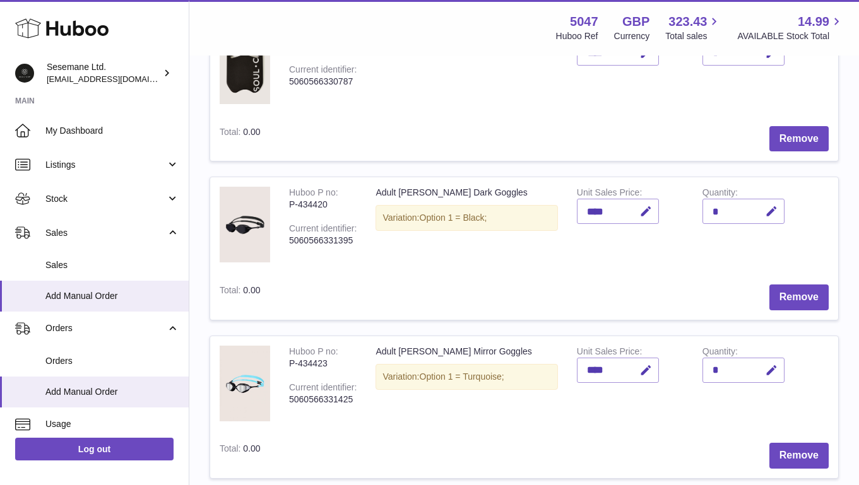
scroll to position [532, 0]
